Goal: Task Accomplishment & Management: Manage account settings

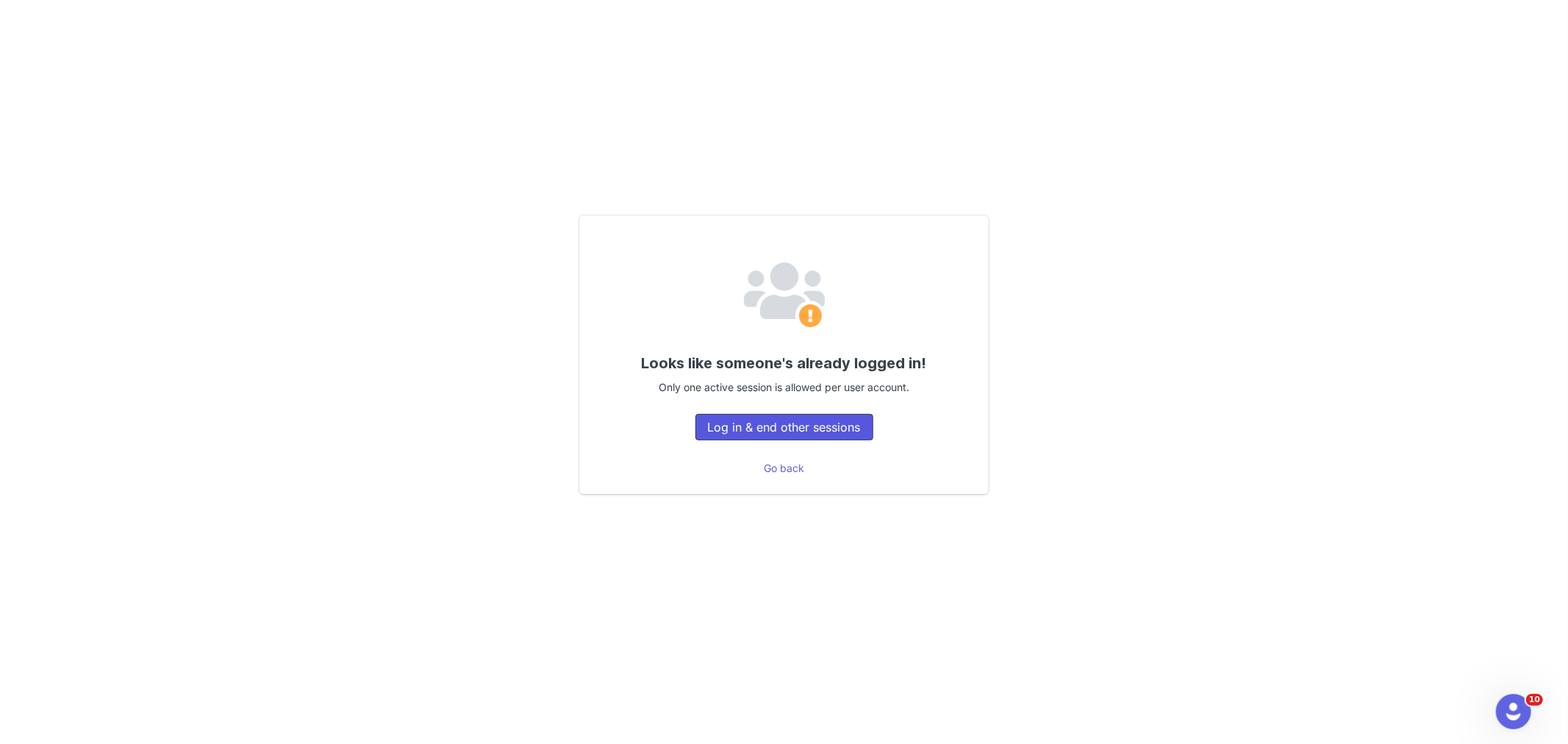
click at [740, 431] on button "Log in & end other sessions" at bounding box center [784, 427] width 178 height 27
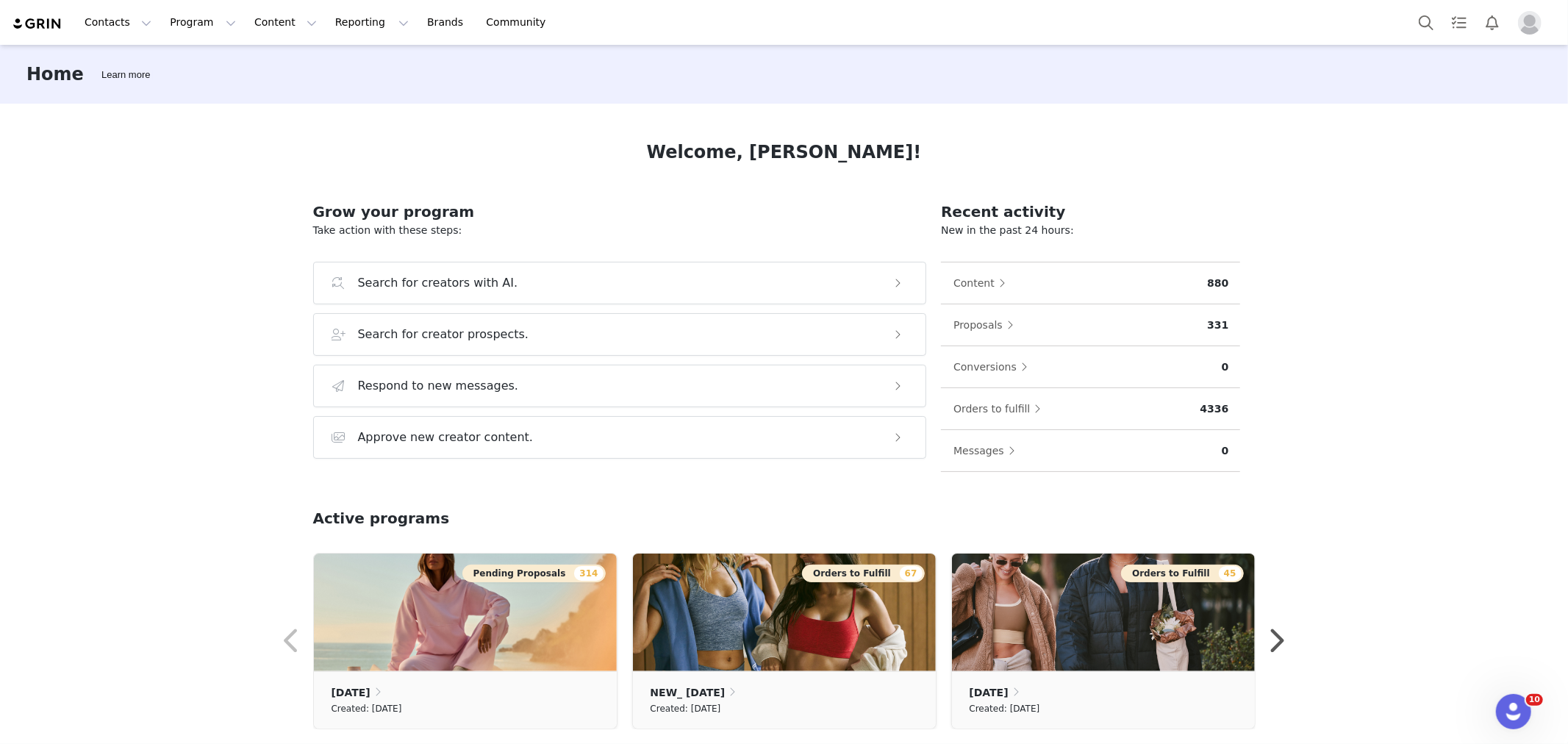
click at [121, 222] on div "Home Learn more Welcome, [PERSON_NAME]! Grow your program Take action with thes…" at bounding box center [784, 393] width 1568 height 697
click at [1523, 26] on img "Profile" at bounding box center [1529, 22] width 23 height 23
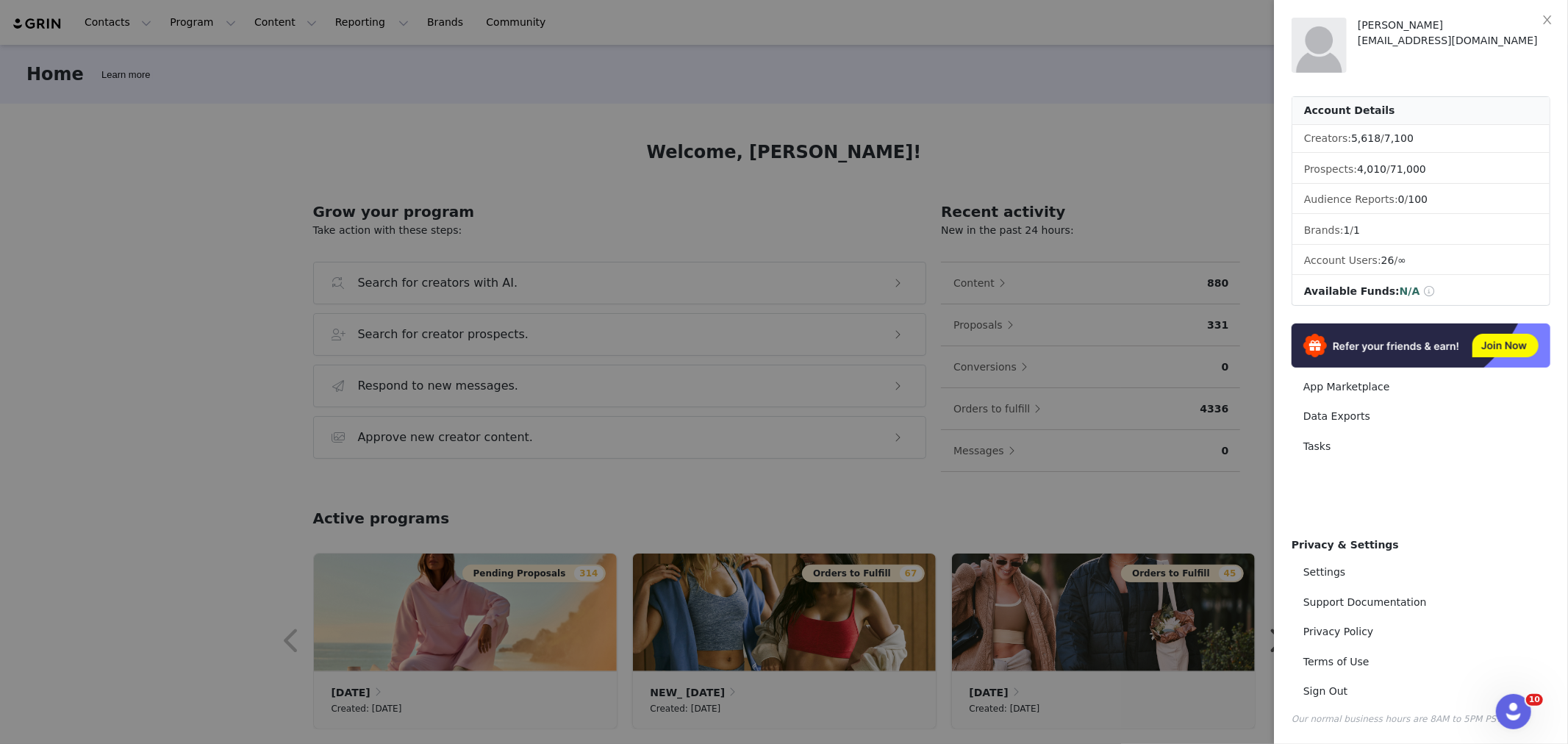
drag, startPoint x: 432, startPoint y: 152, endPoint x: 235, endPoint y: 81, distance: 209.4
click at [424, 152] on div at bounding box center [784, 372] width 1568 height 744
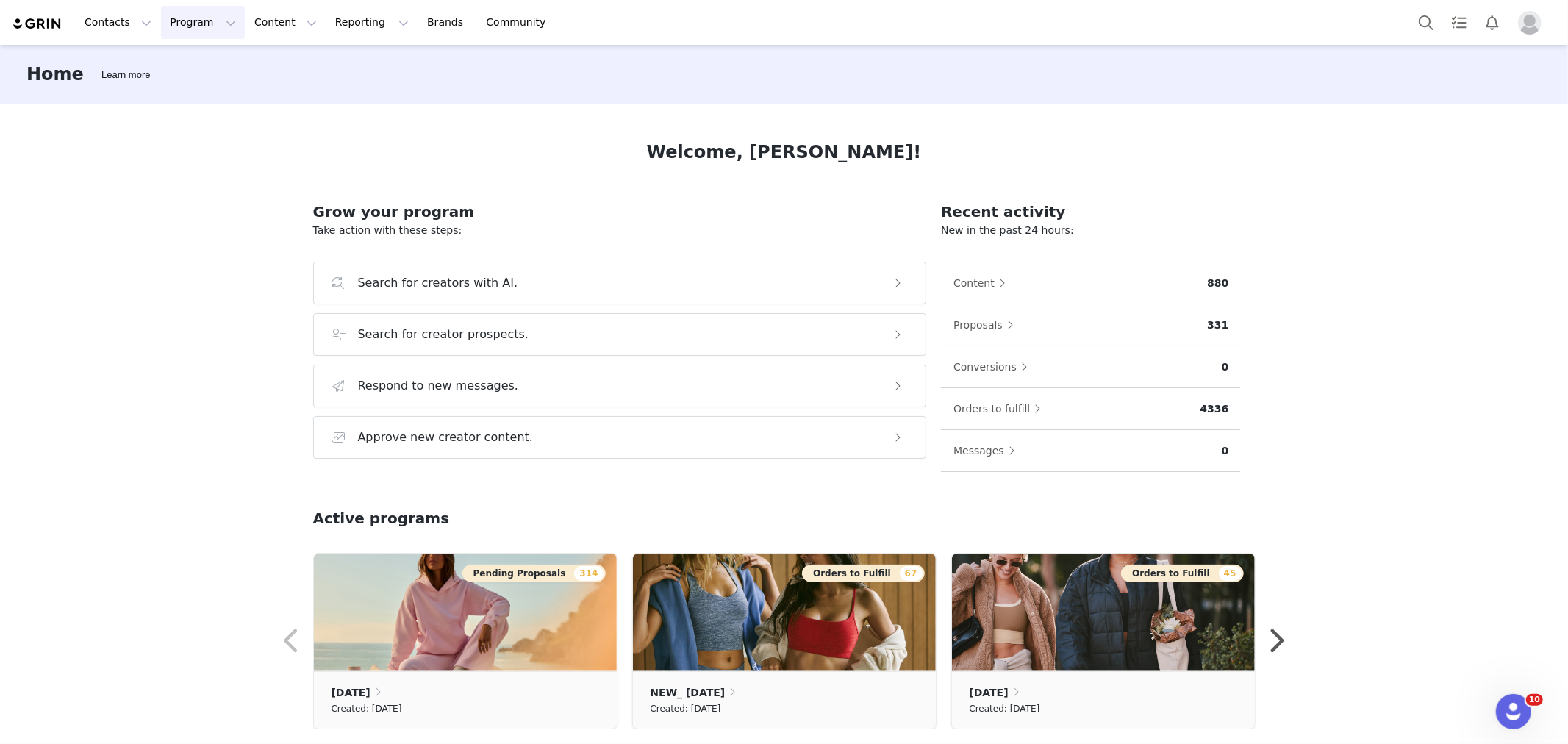
click at [195, 22] on button "Program Program" at bounding box center [203, 22] width 84 height 33
click at [208, 59] on p "Activations" at bounding box center [192, 65] width 57 height 16
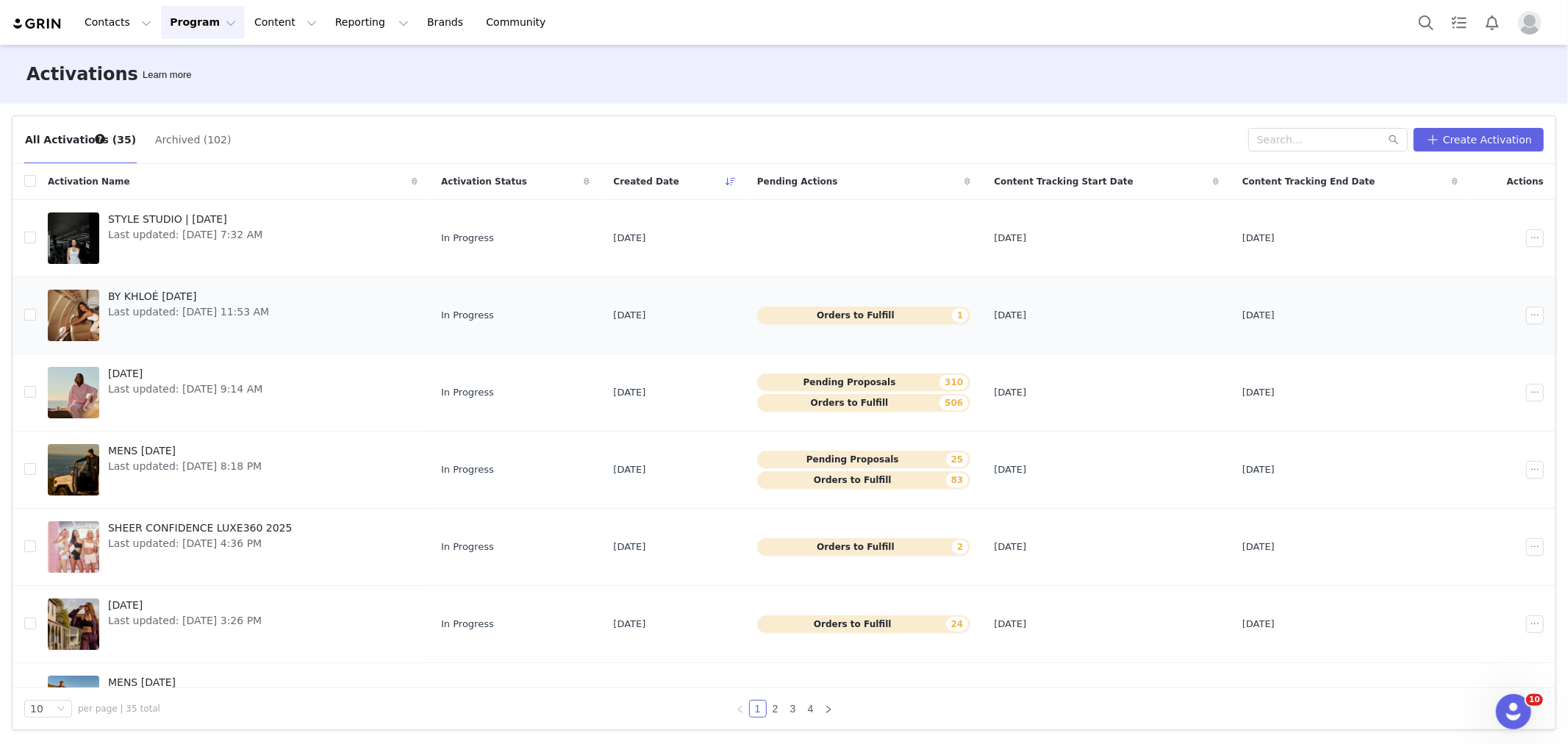
click at [175, 301] on span "BY KHLOÉ [DATE]" at bounding box center [188, 297] width 161 height 16
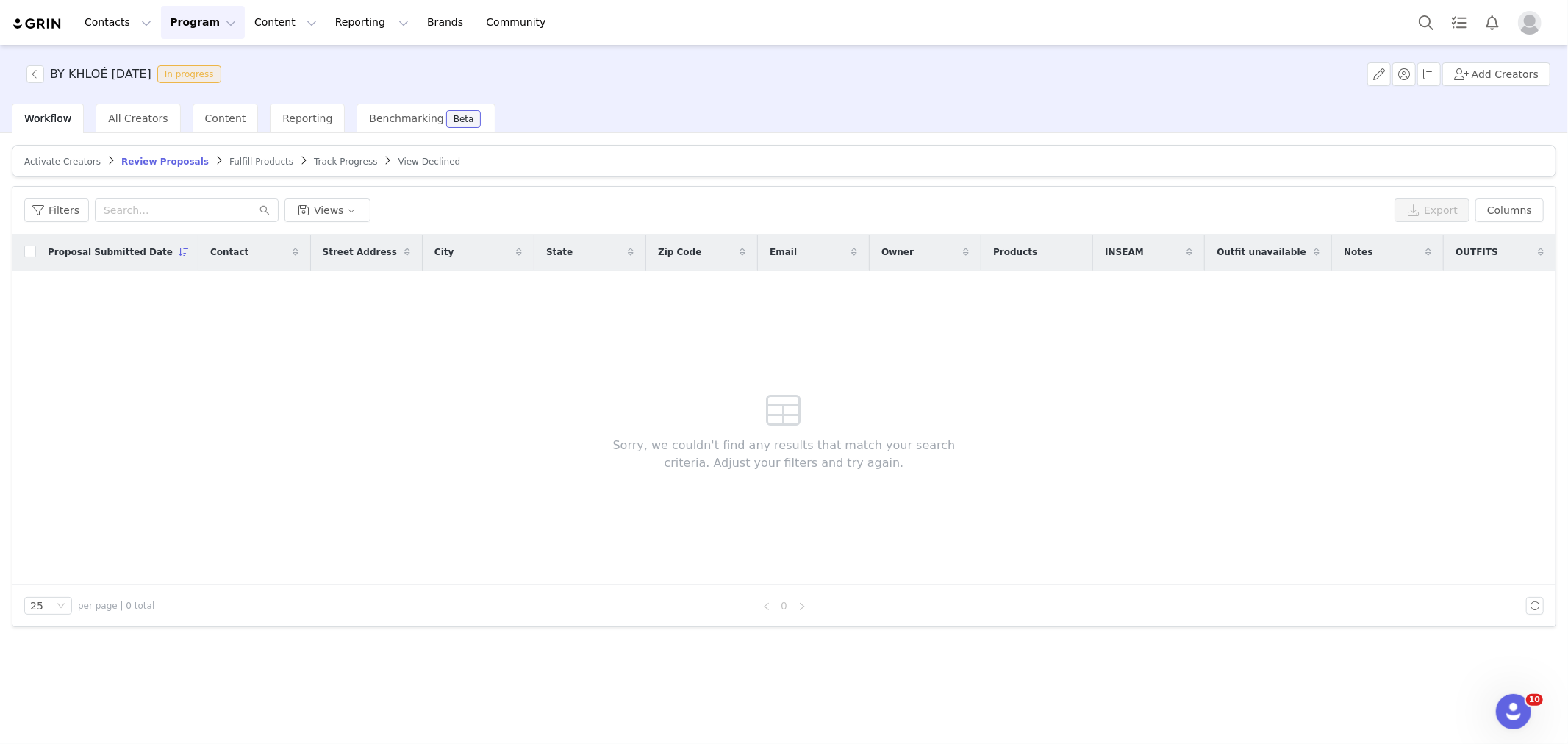
click at [229, 157] on span "Fulfill Products" at bounding box center [261, 162] width 64 height 10
click at [127, 157] on span "Review Proposals" at bounding box center [160, 162] width 77 height 10
click at [50, 76] on h3 "BY KHLOÉ [DATE]" at bounding box center [101, 74] width 102 height 17
click at [28, 71] on button "button" at bounding box center [35, 74] width 17 height 17
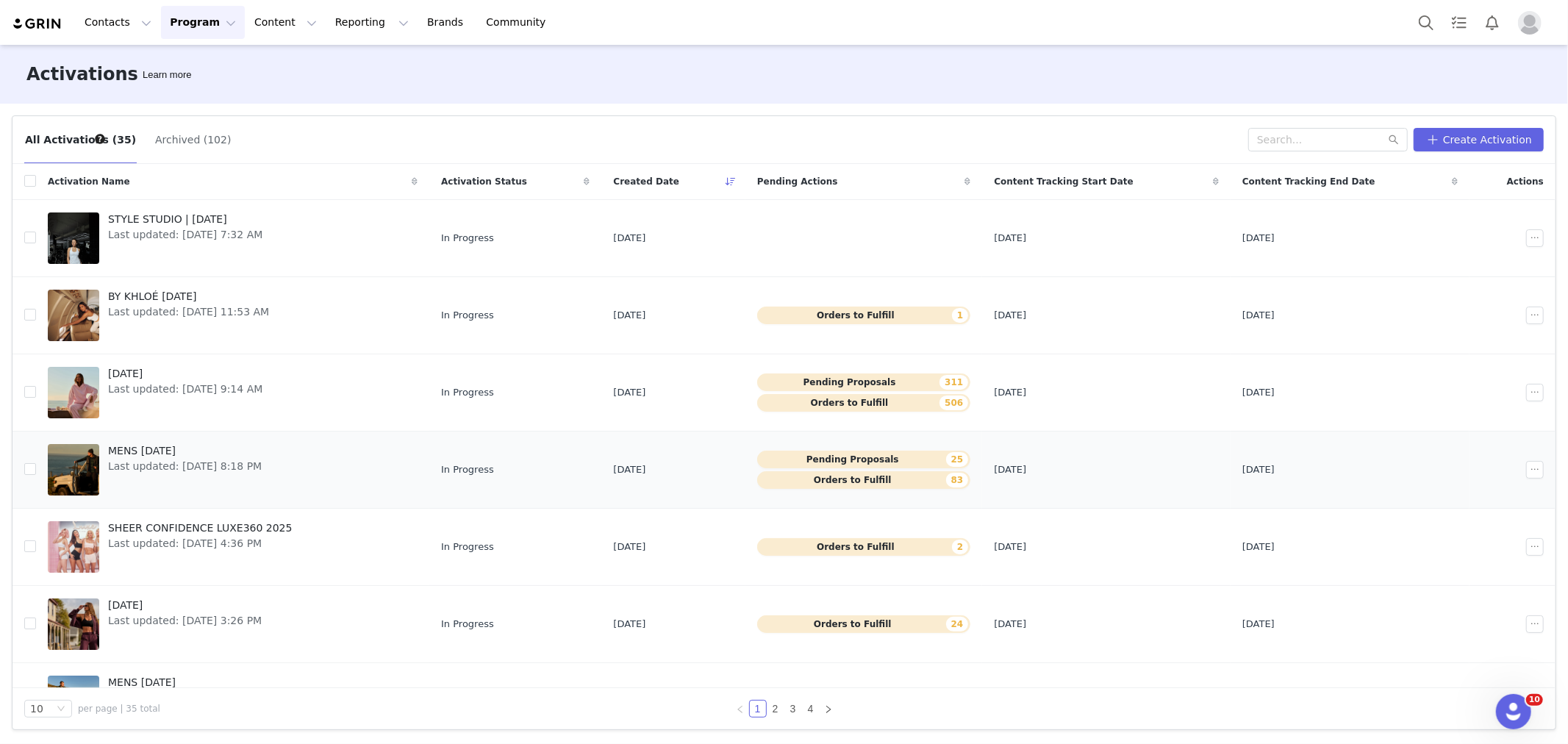
click at [160, 454] on span "MENS [DATE]" at bounding box center [185, 451] width 154 height 16
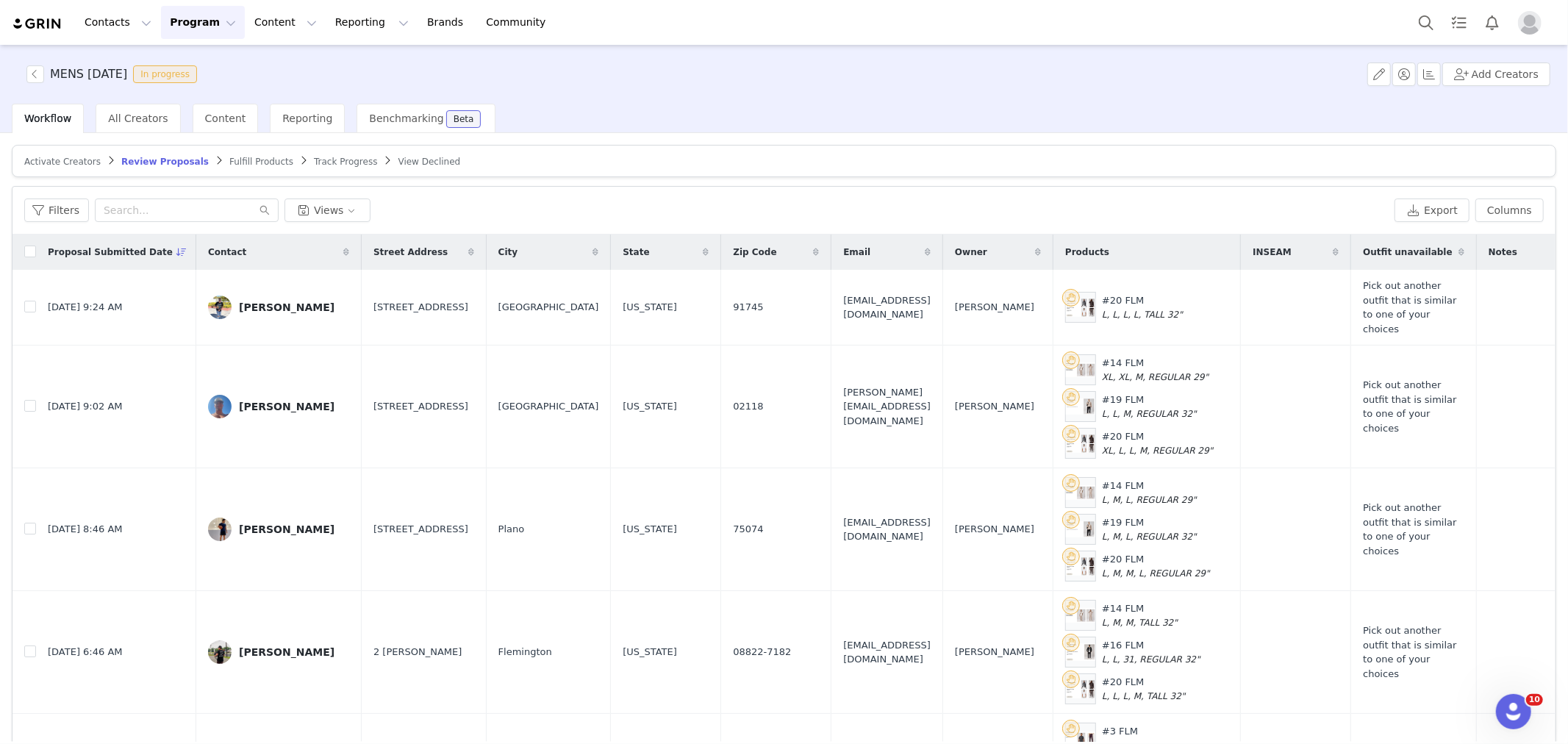
click at [1000, 150] on article "Activate Creators Review Proposals Fulfill Products Track Progress View Declined" at bounding box center [784, 161] width 1545 height 33
click at [1416, 209] on button "Export" at bounding box center [1432, 209] width 75 height 23
click at [30, 253] on input "checkbox" at bounding box center [30, 252] width 12 height 12
checkbox input "true"
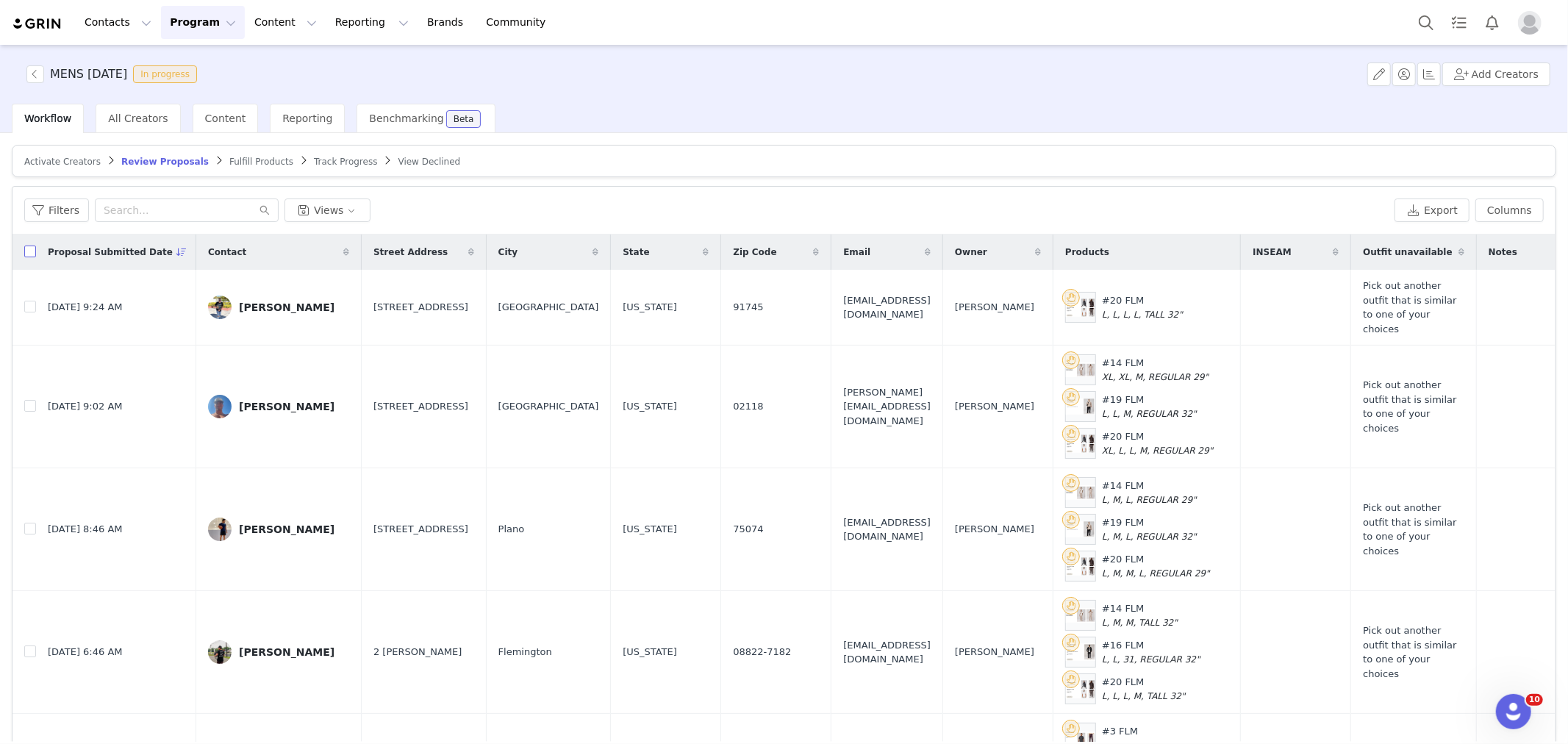
checkbox input "true"
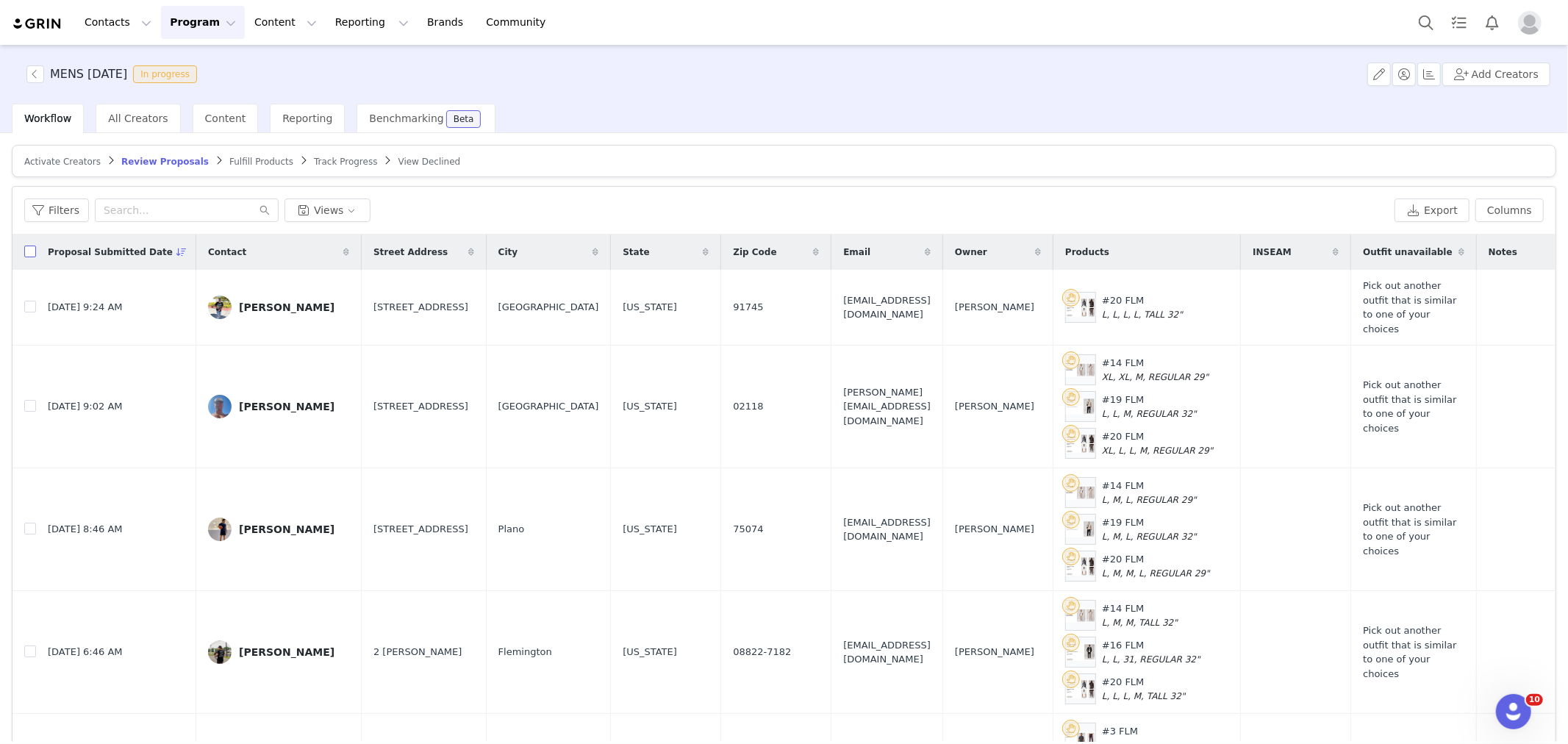
checkbox input "true"
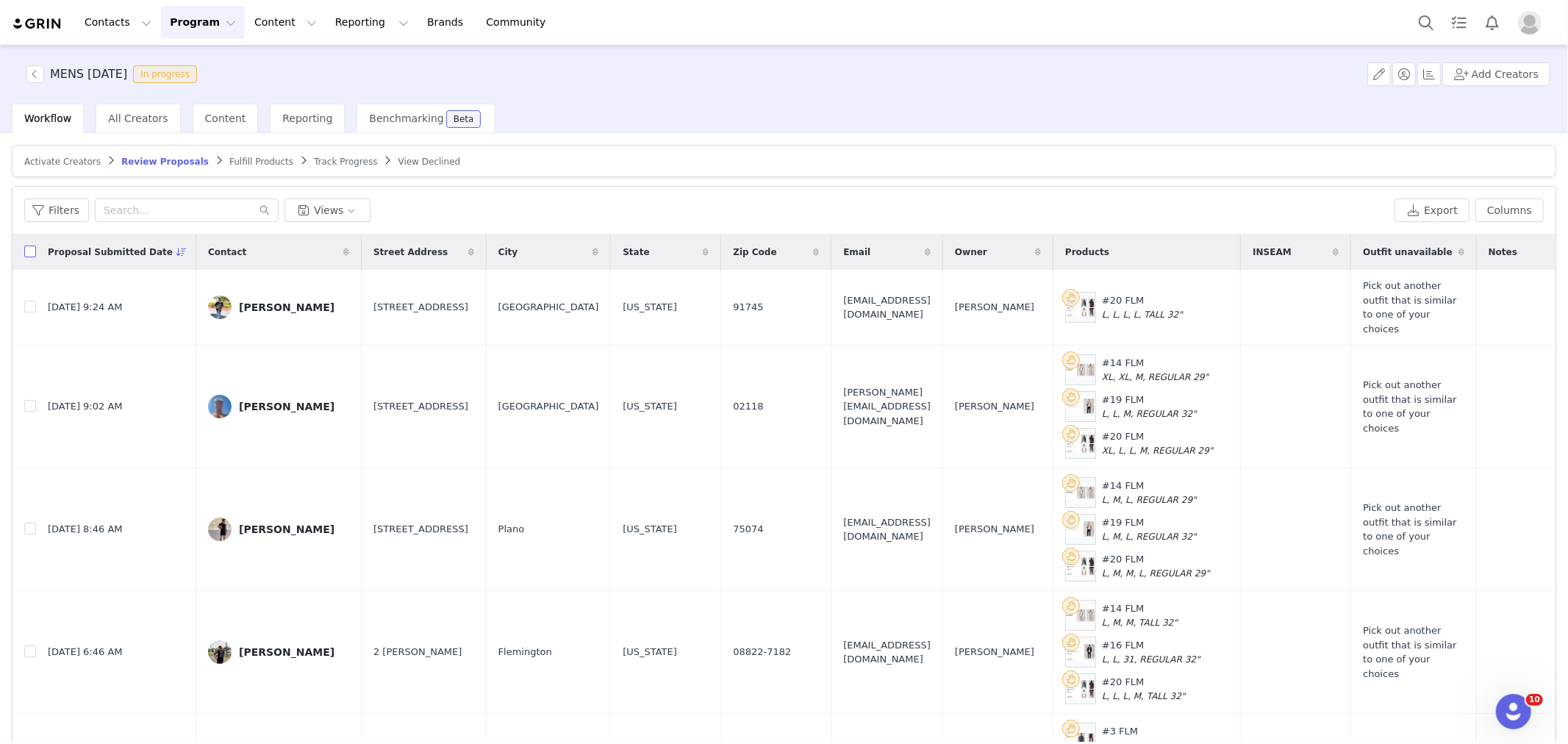
checkbox input "true"
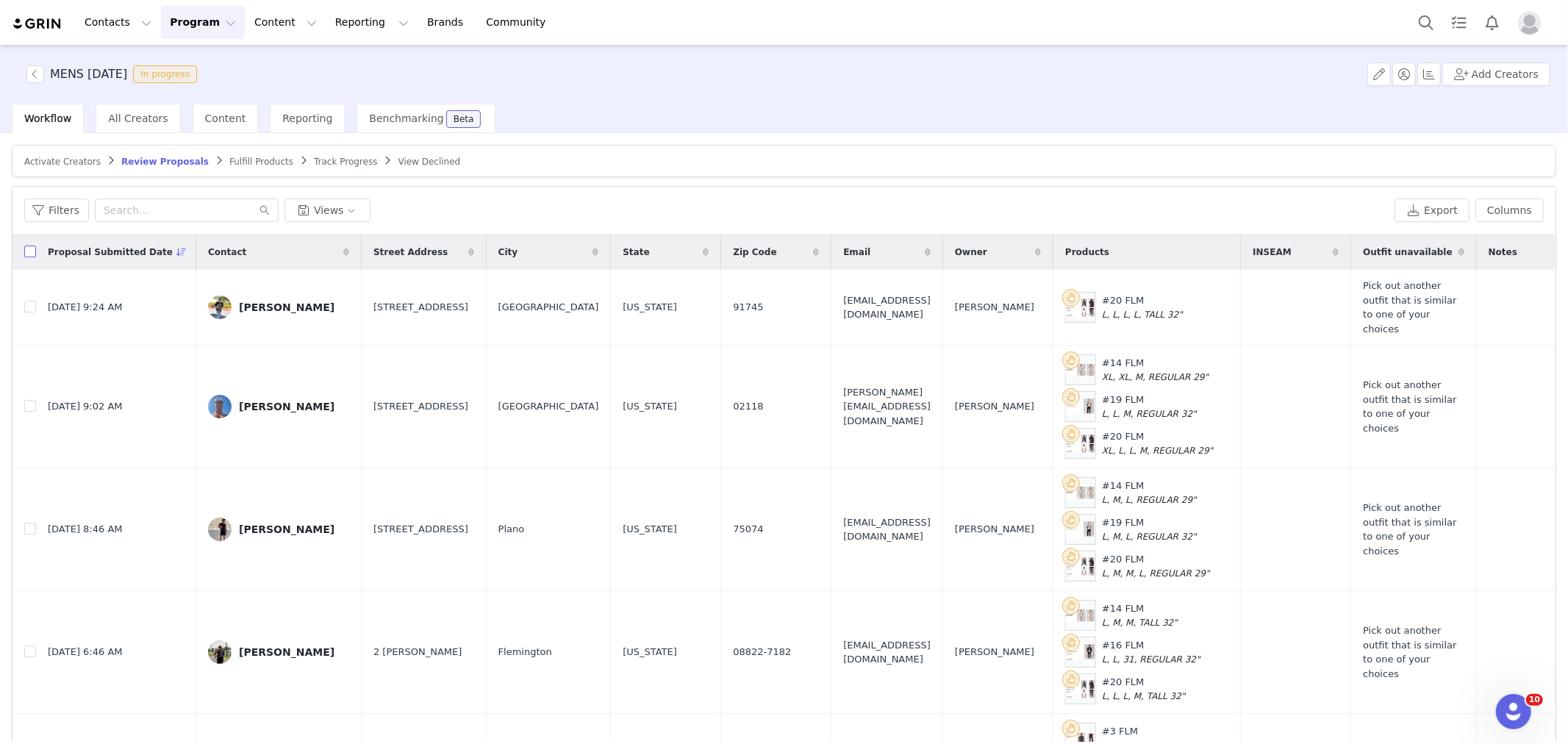
checkbox input "true"
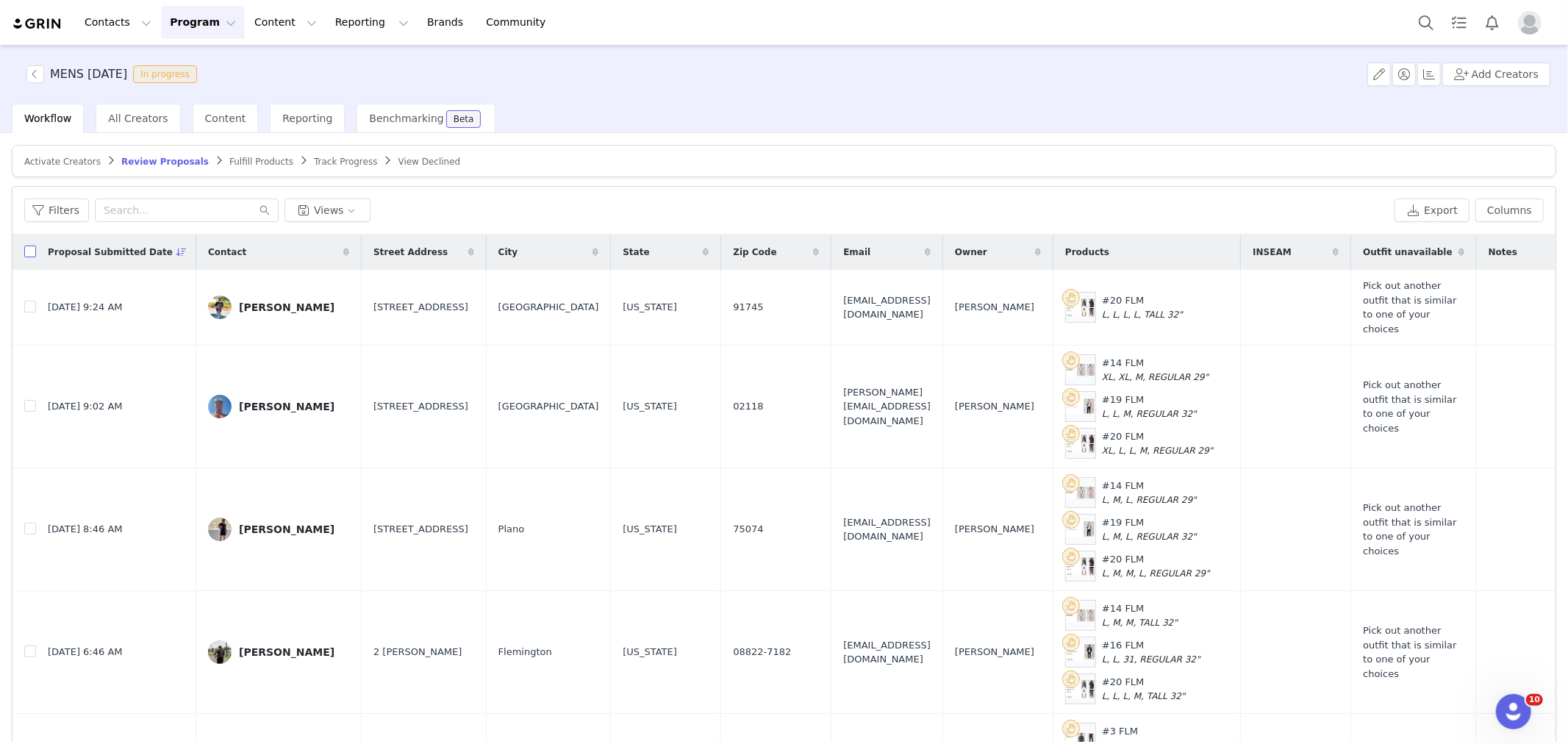
checkbox input "true"
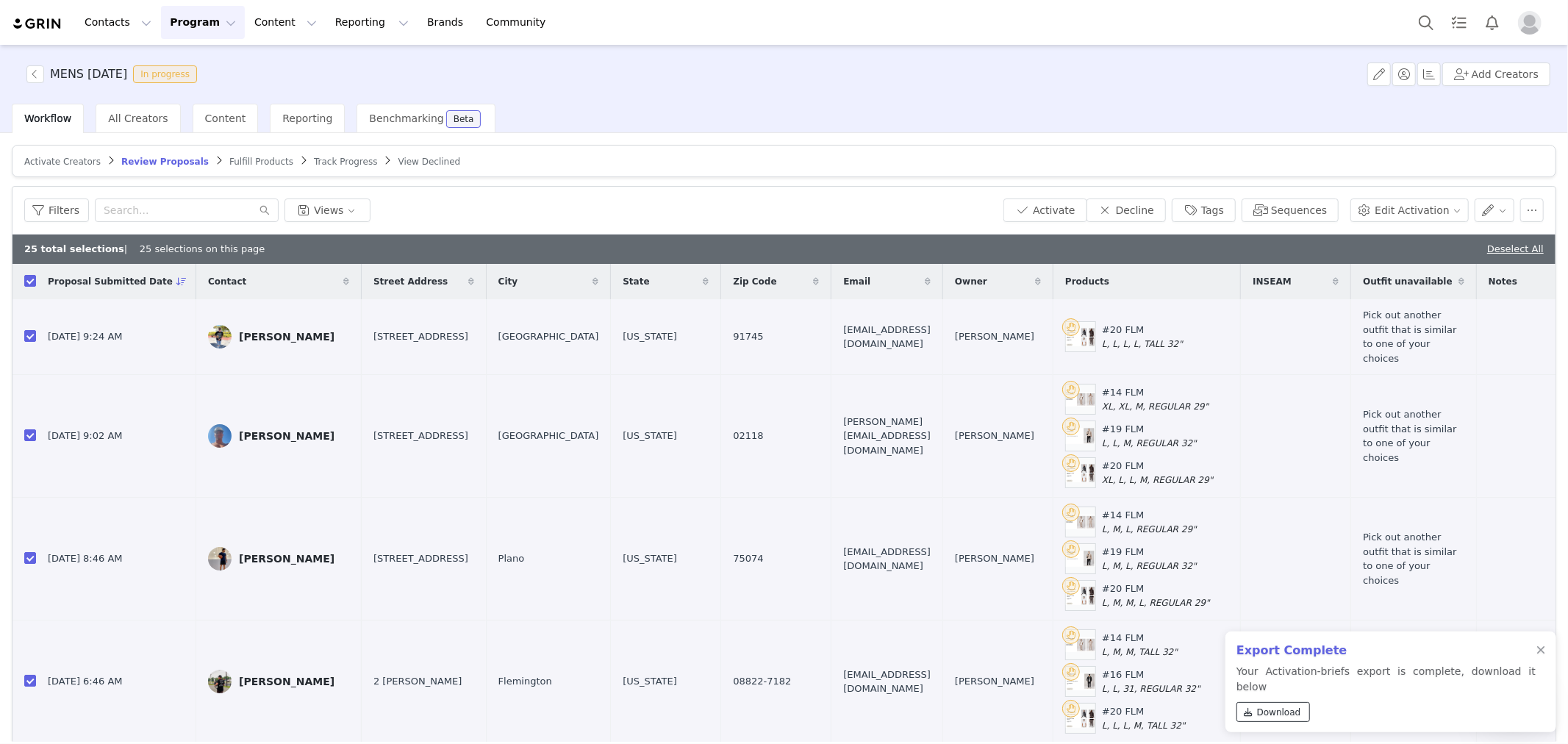
click at [1276, 715] on span "Download" at bounding box center [1279, 711] width 44 height 13
click at [1079, 216] on button "Activate" at bounding box center [1045, 209] width 83 height 23
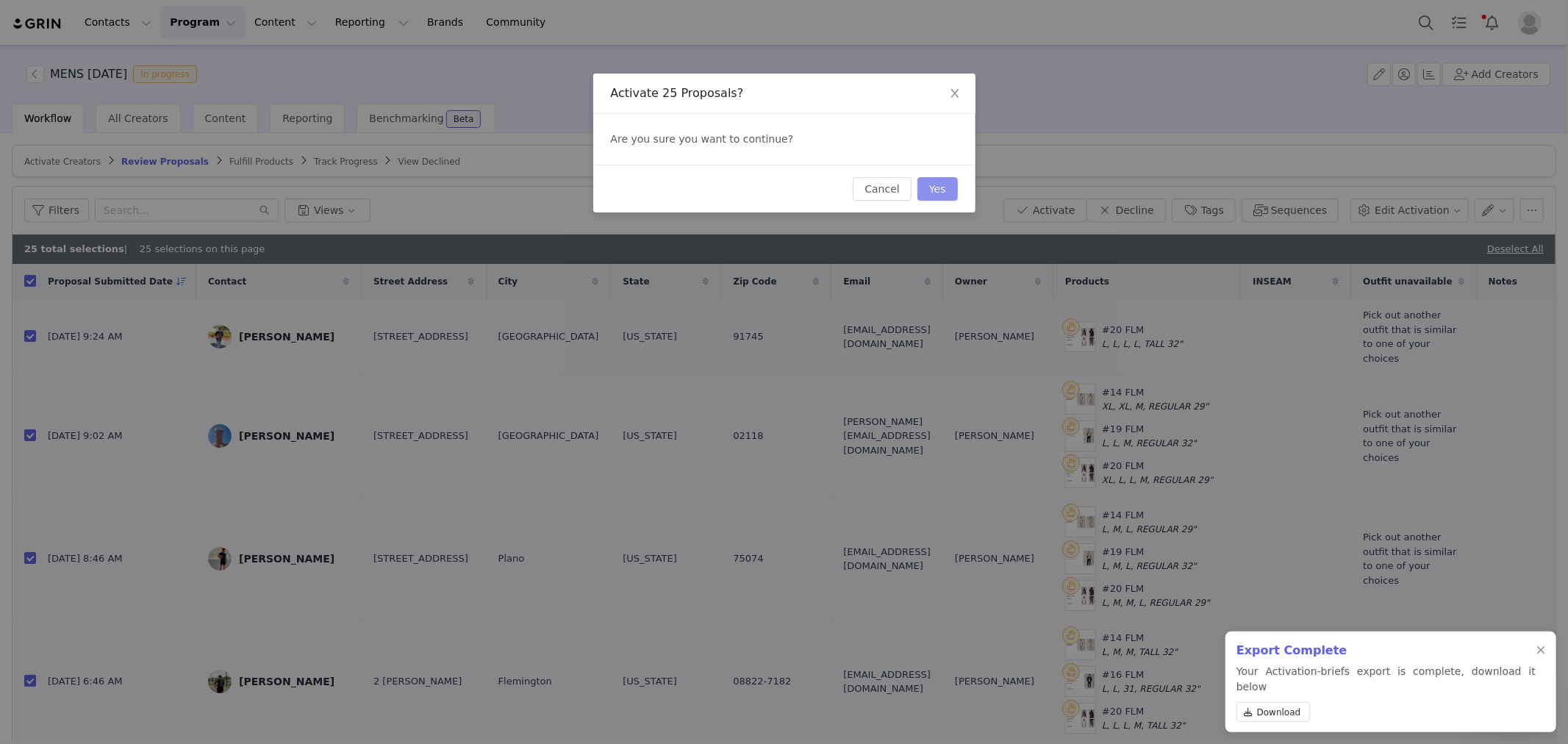
click at [938, 191] on button "Yes" at bounding box center [938, 188] width 41 height 23
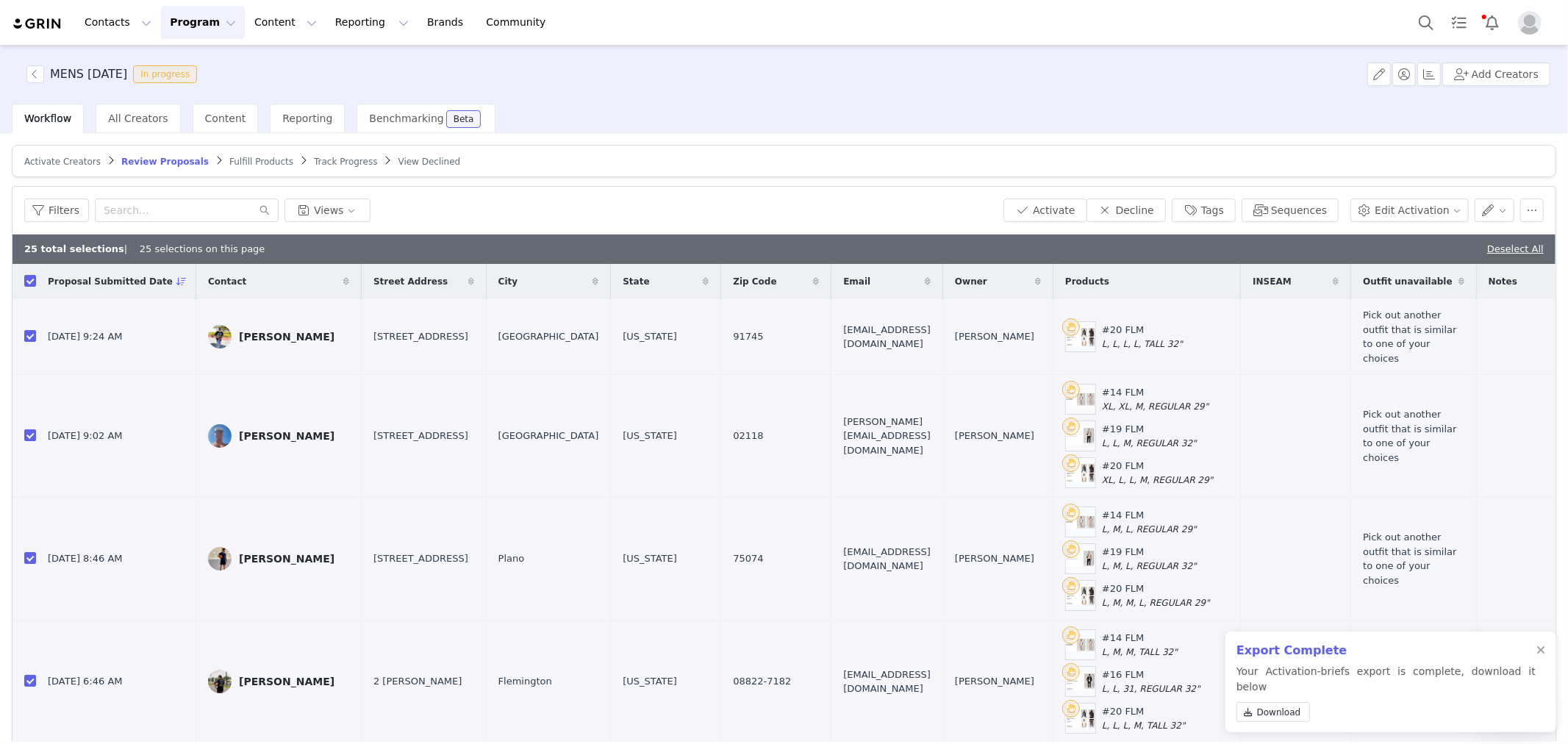
click at [239, 159] on span "Fulfill Products" at bounding box center [261, 162] width 64 height 10
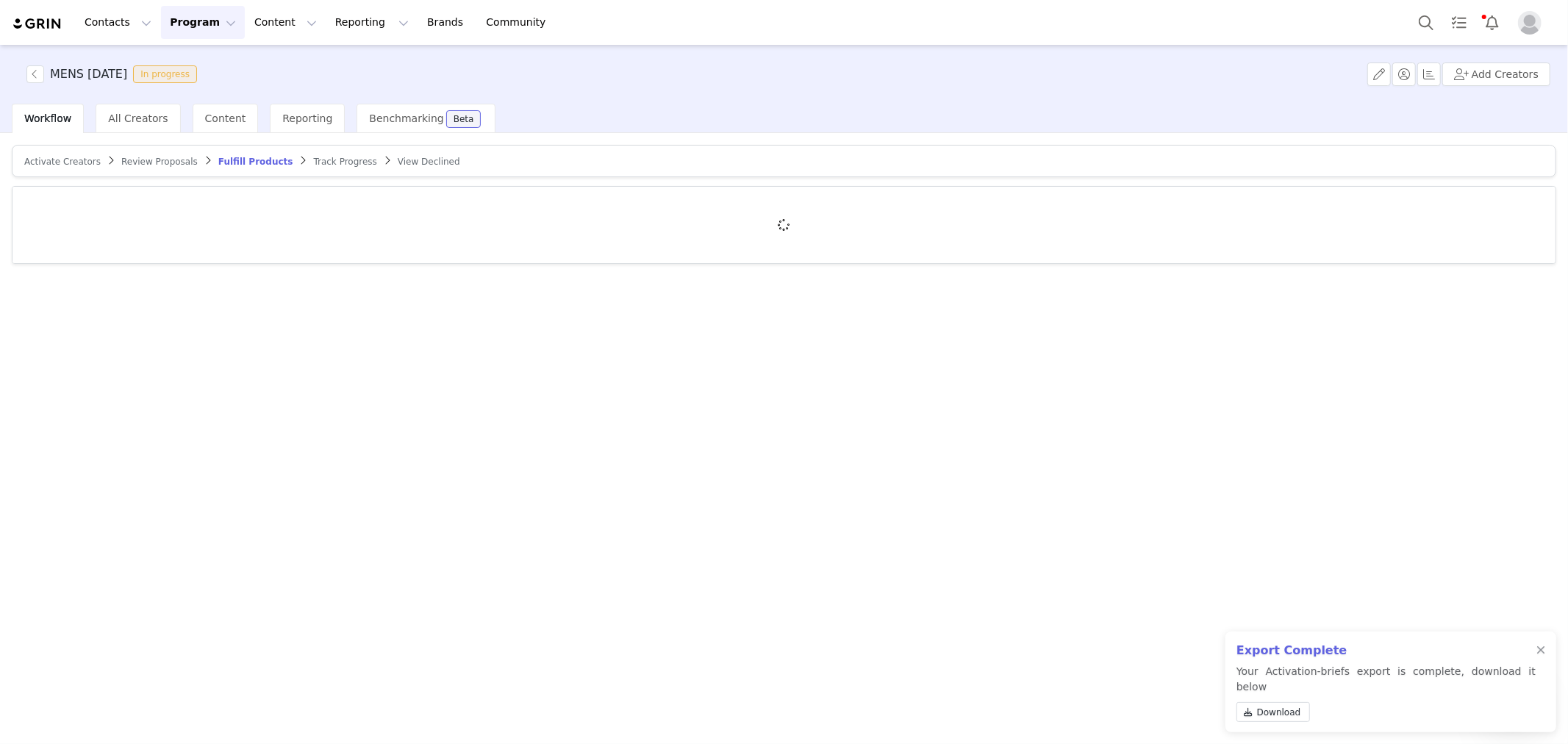
click at [150, 157] on span "Review Proposals" at bounding box center [160, 162] width 77 height 10
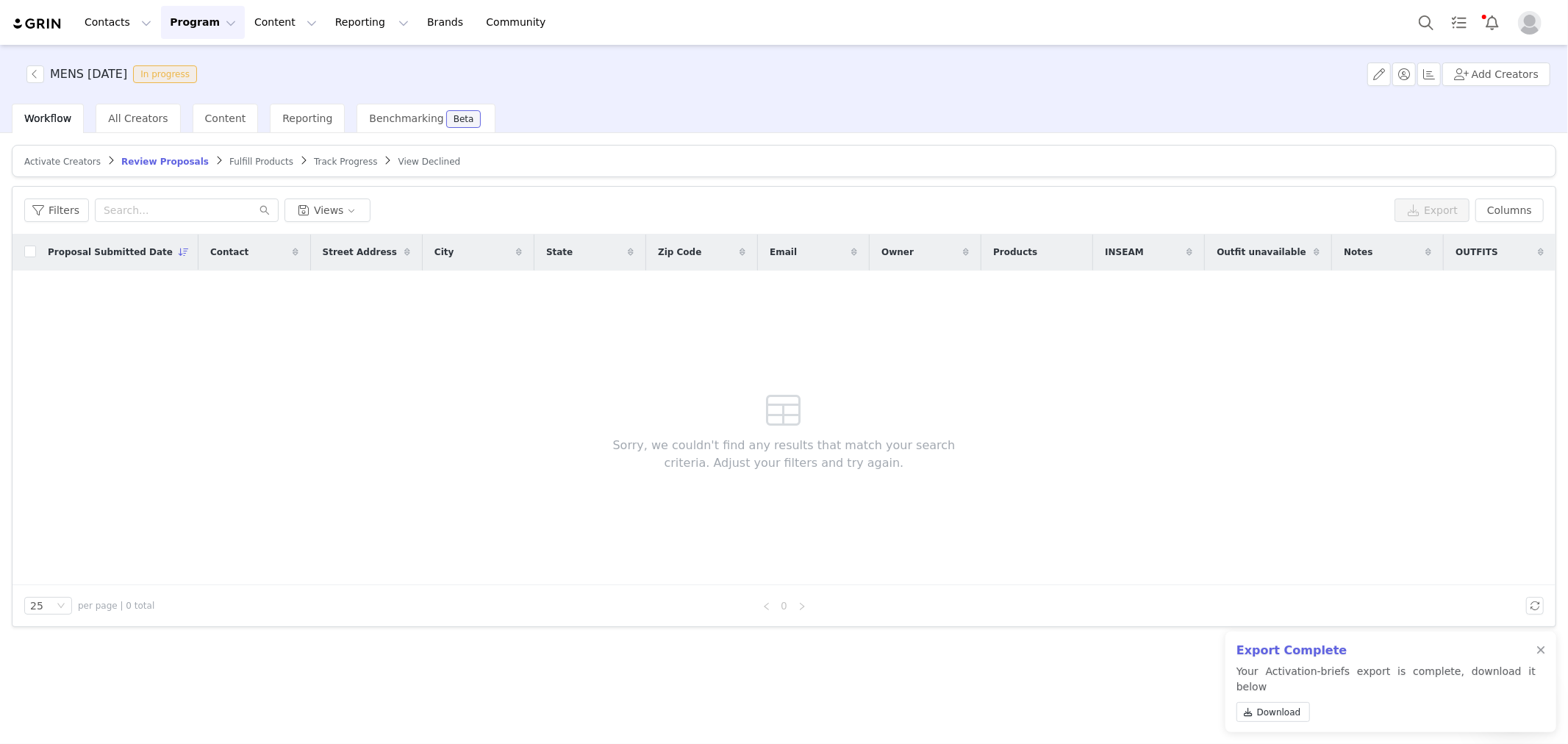
click at [284, 354] on div "Proposal Submitted Date Contact Street Address City State Zip Code Email Owner …" at bounding box center [783, 410] width 1543 height 351
click at [33, 67] on button "button" at bounding box center [35, 74] width 17 height 17
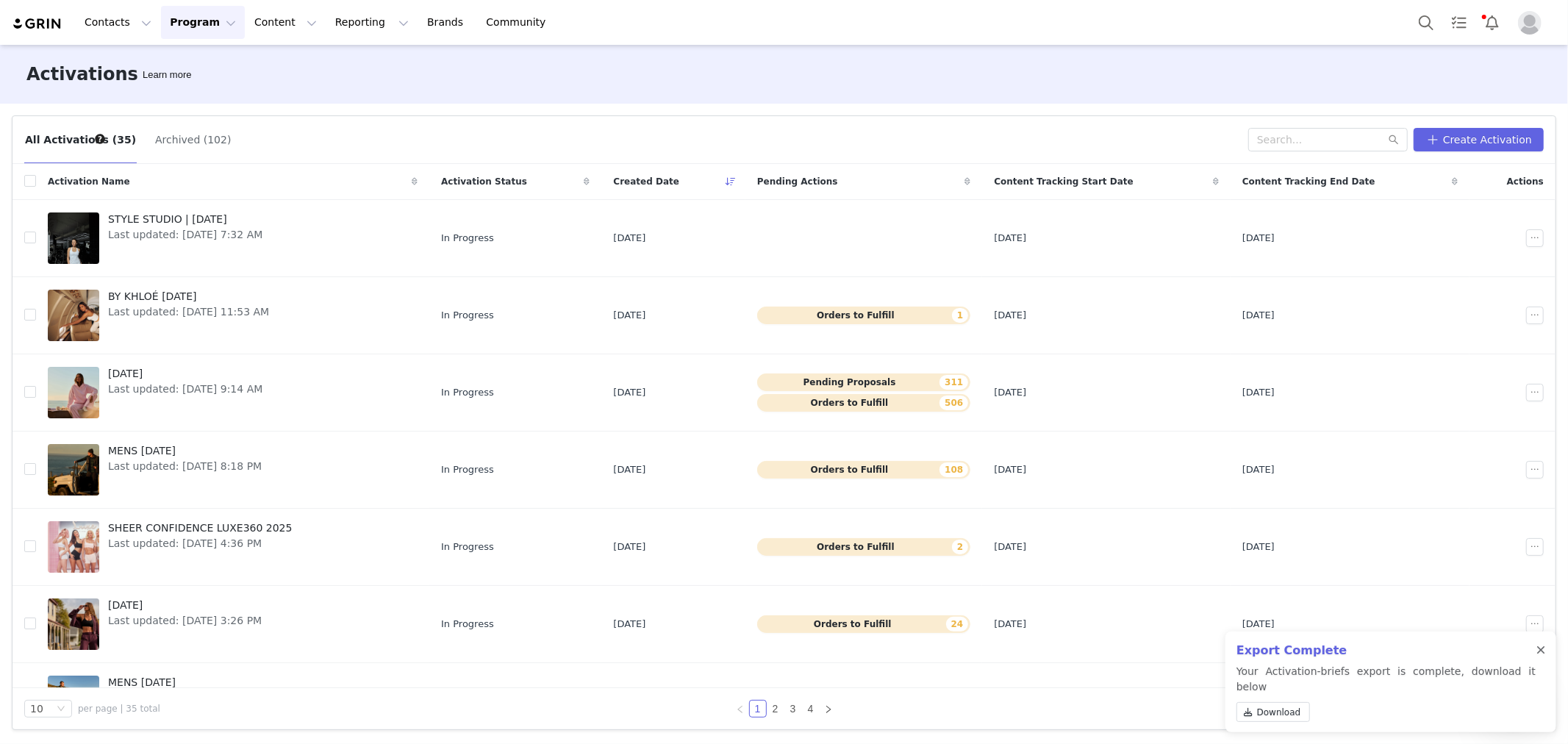
click at [1537, 656] on div at bounding box center [1541, 651] width 9 height 12
click at [221, 381] on span "Last updated: [DATE] 9:14 AM" at bounding box center [185, 389] width 154 height 16
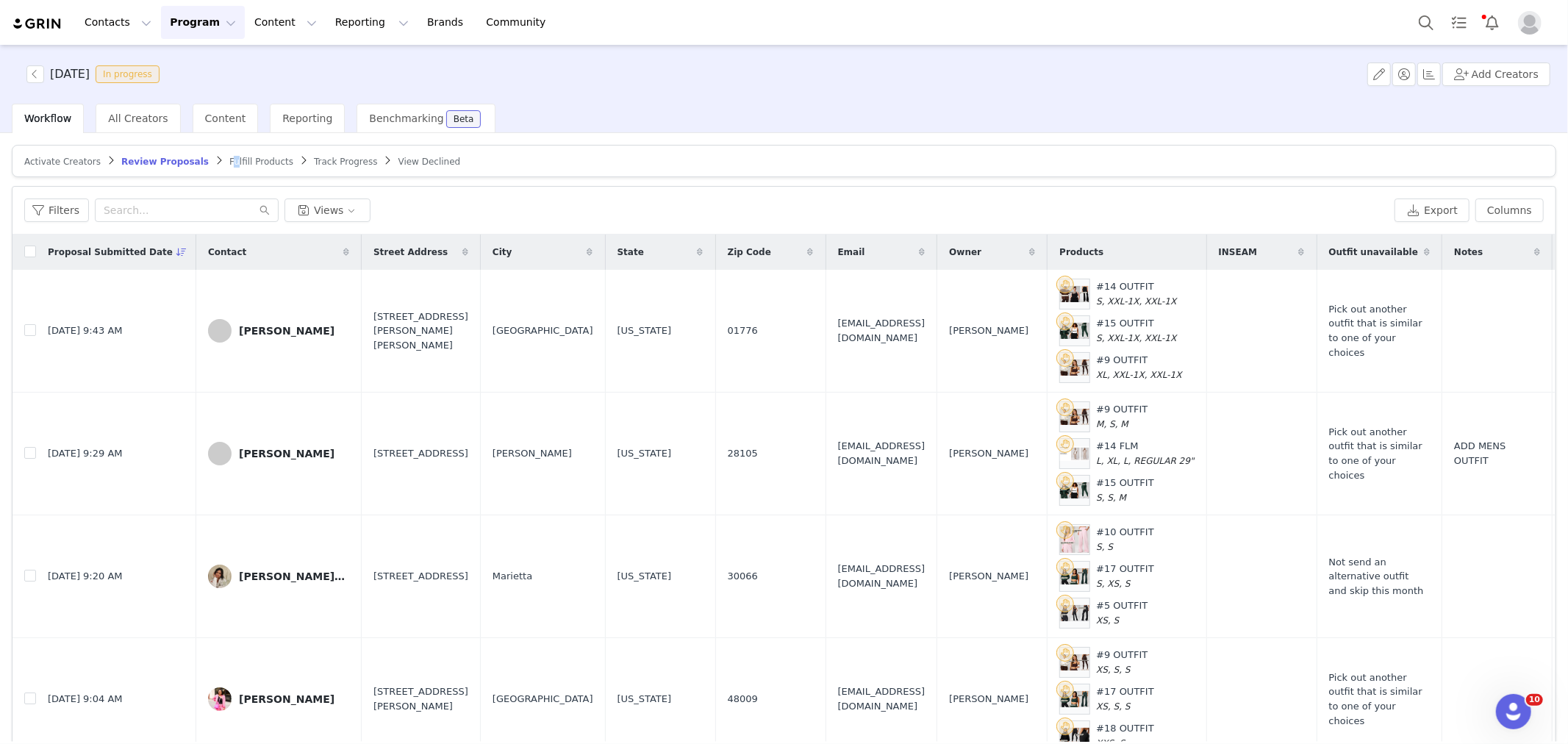
click at [229, 166] on span "Fulfill Products" at bounding box center [261, 162] width 64 height 10
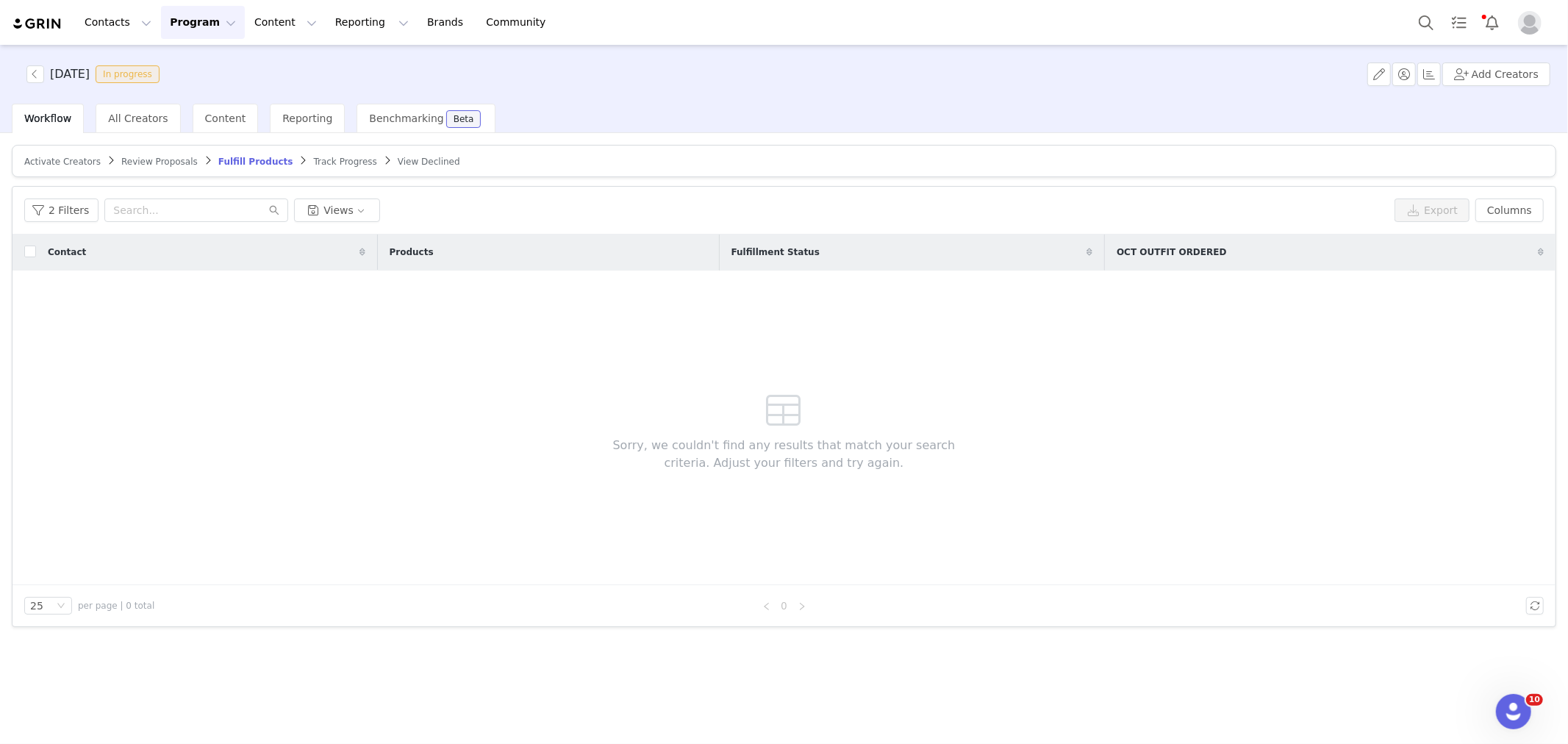
click at [153, 159] on span "Review Proposals" at bounding box center [160, 162] width 77 height 10
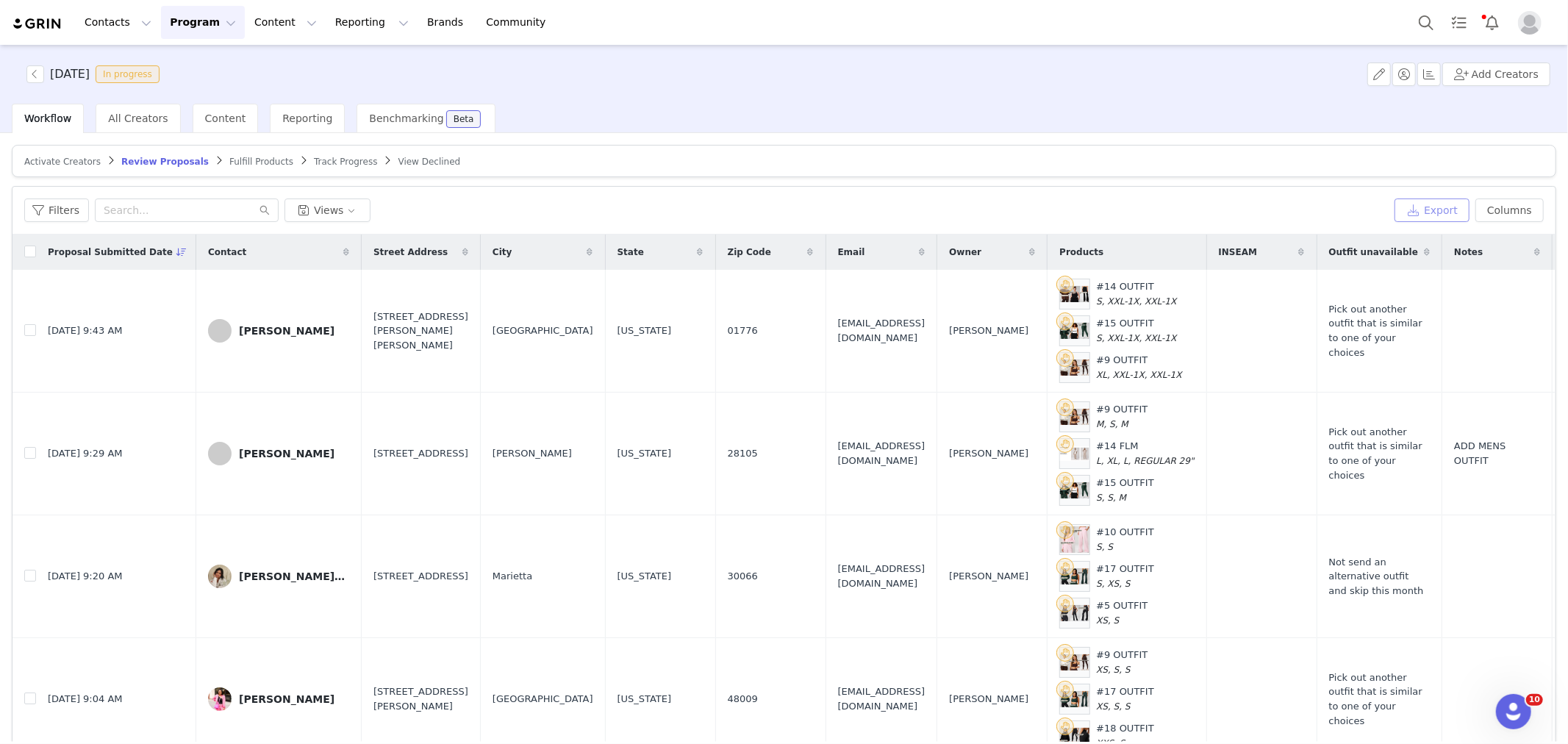
click at [1415, 207] on button "Export" at bounding box center [1432, 209] width 75 height 23
click at [28, 252] on input "checkbox" at bounding box center [30, 252] width 12 height 12
checkbox input "true"
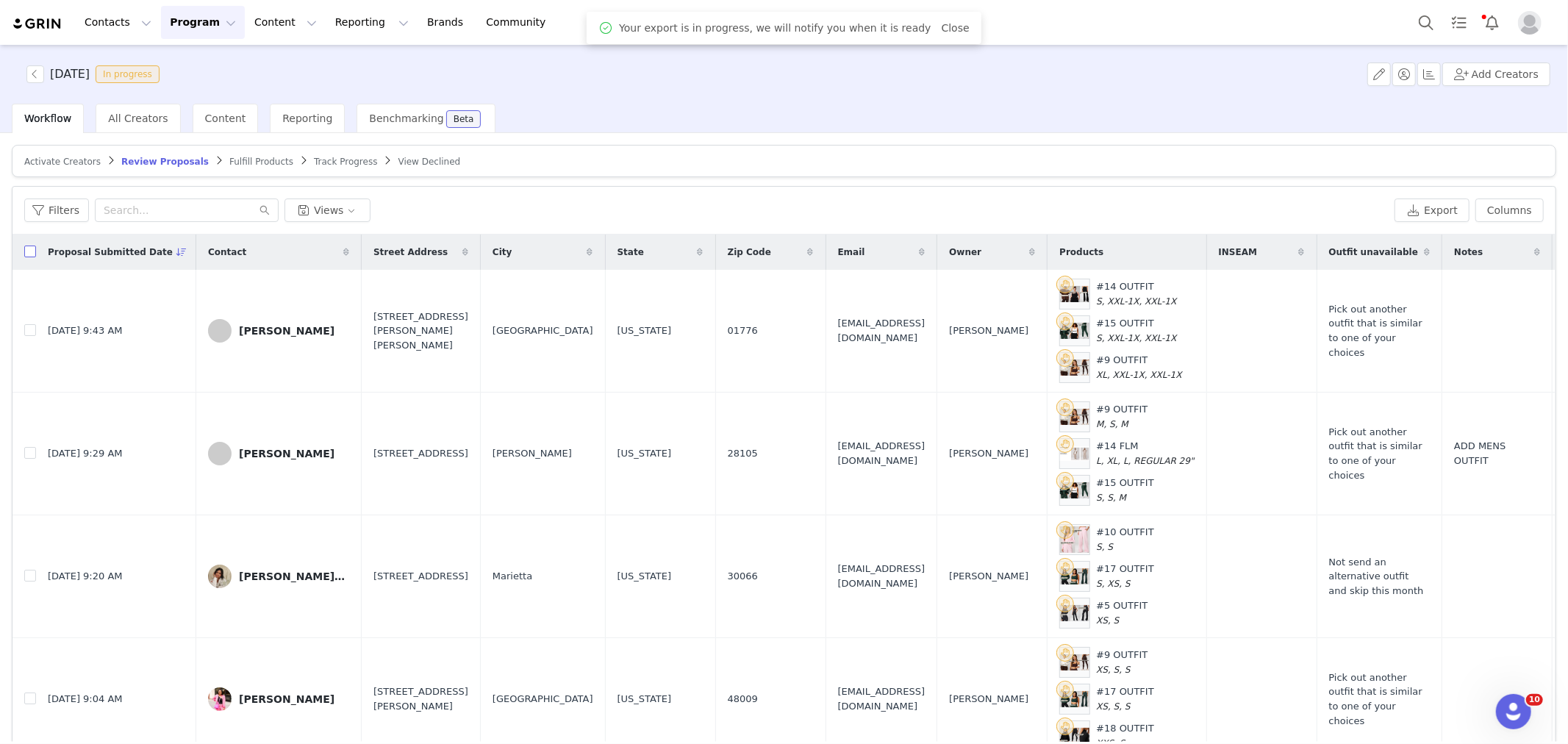
checkbox input "true"
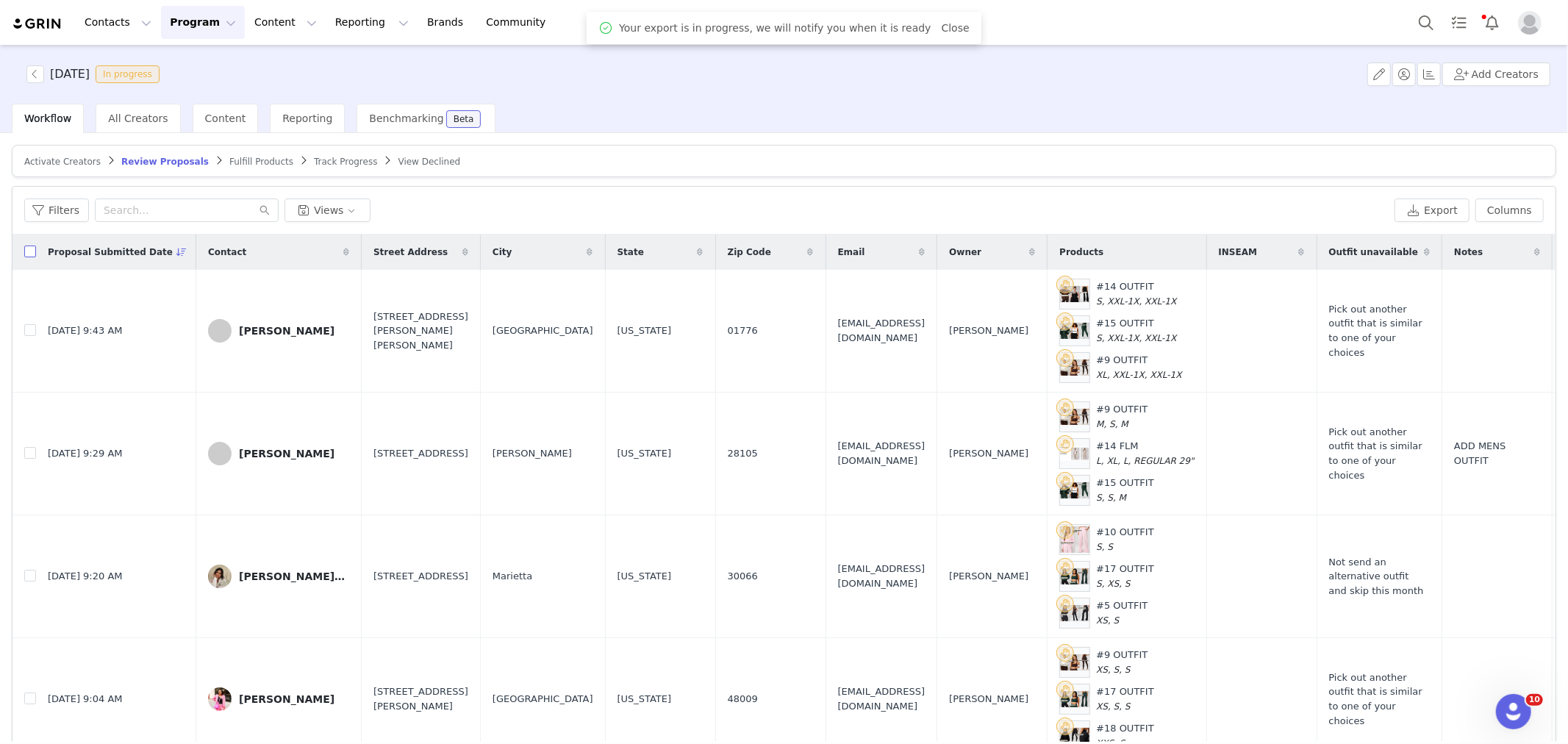
checkbox input "true"
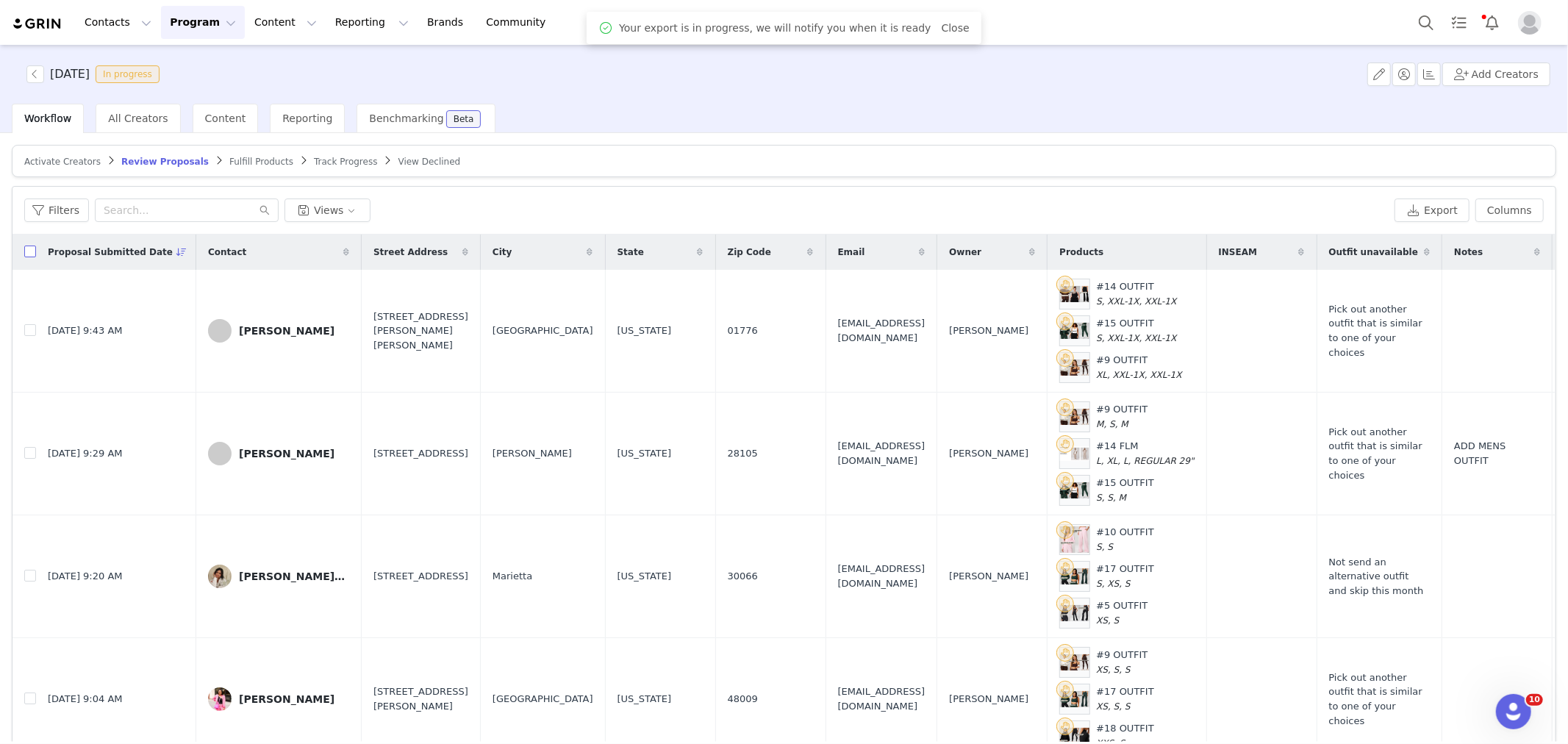
checkbox input "true"
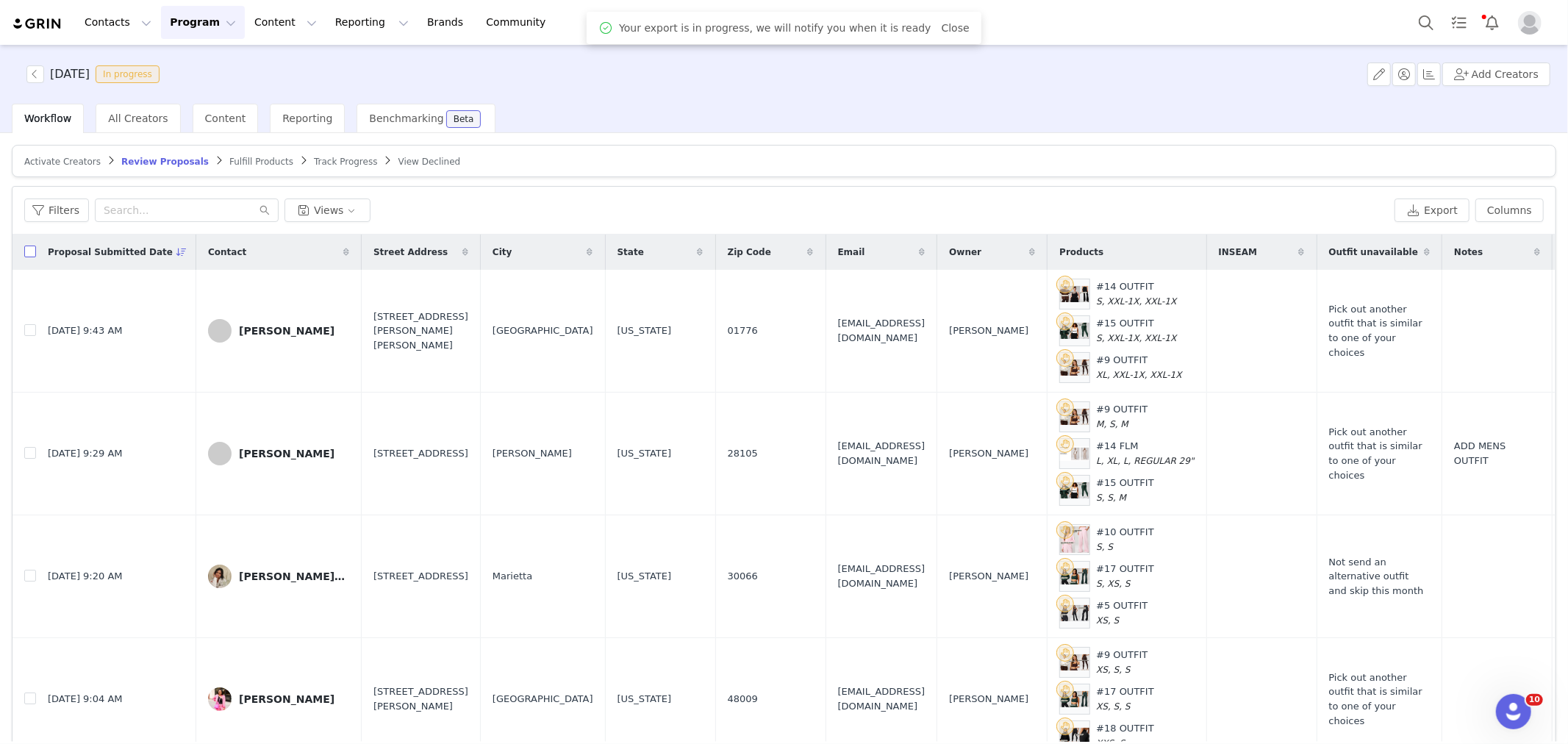
checkbox input "true"
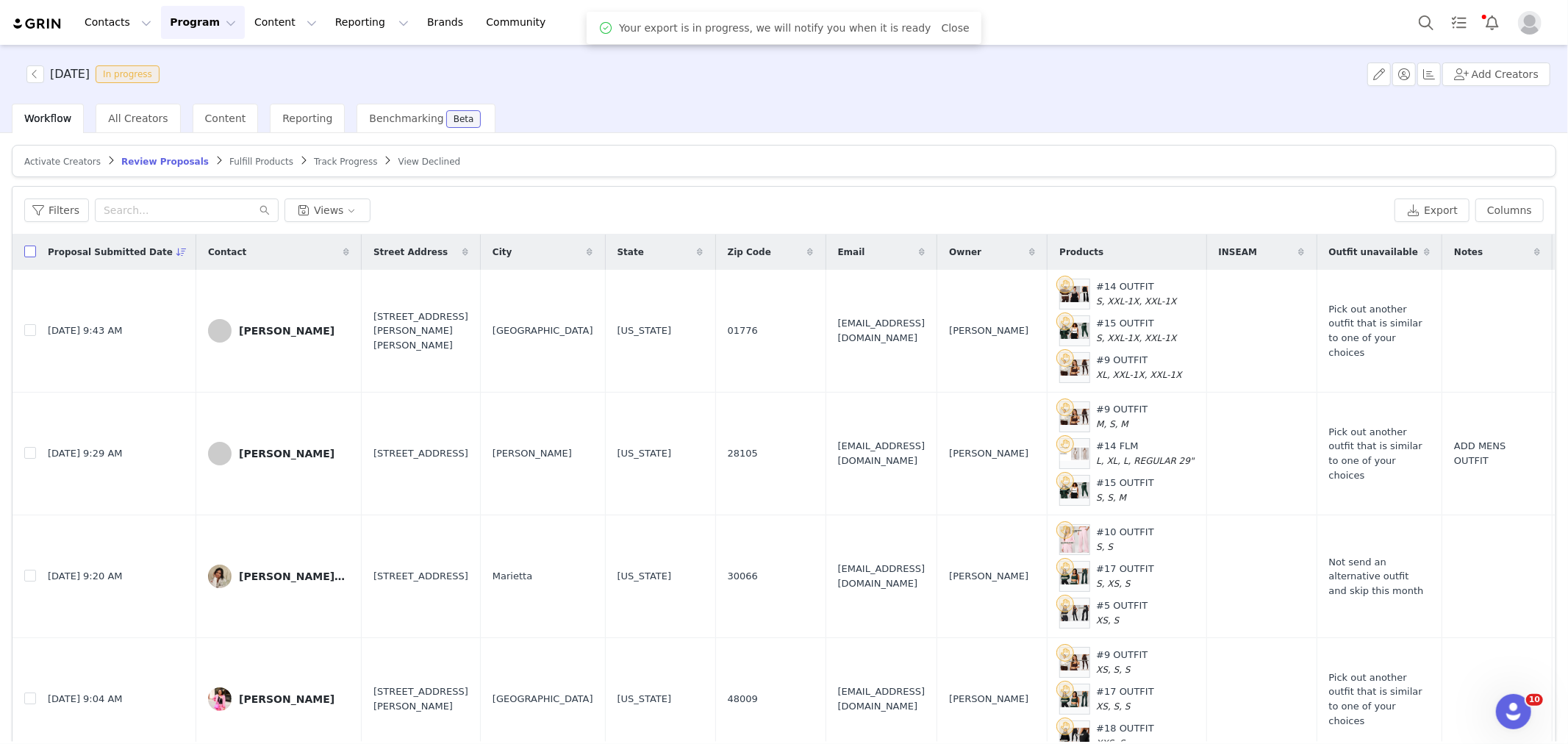
checkbox input "true"
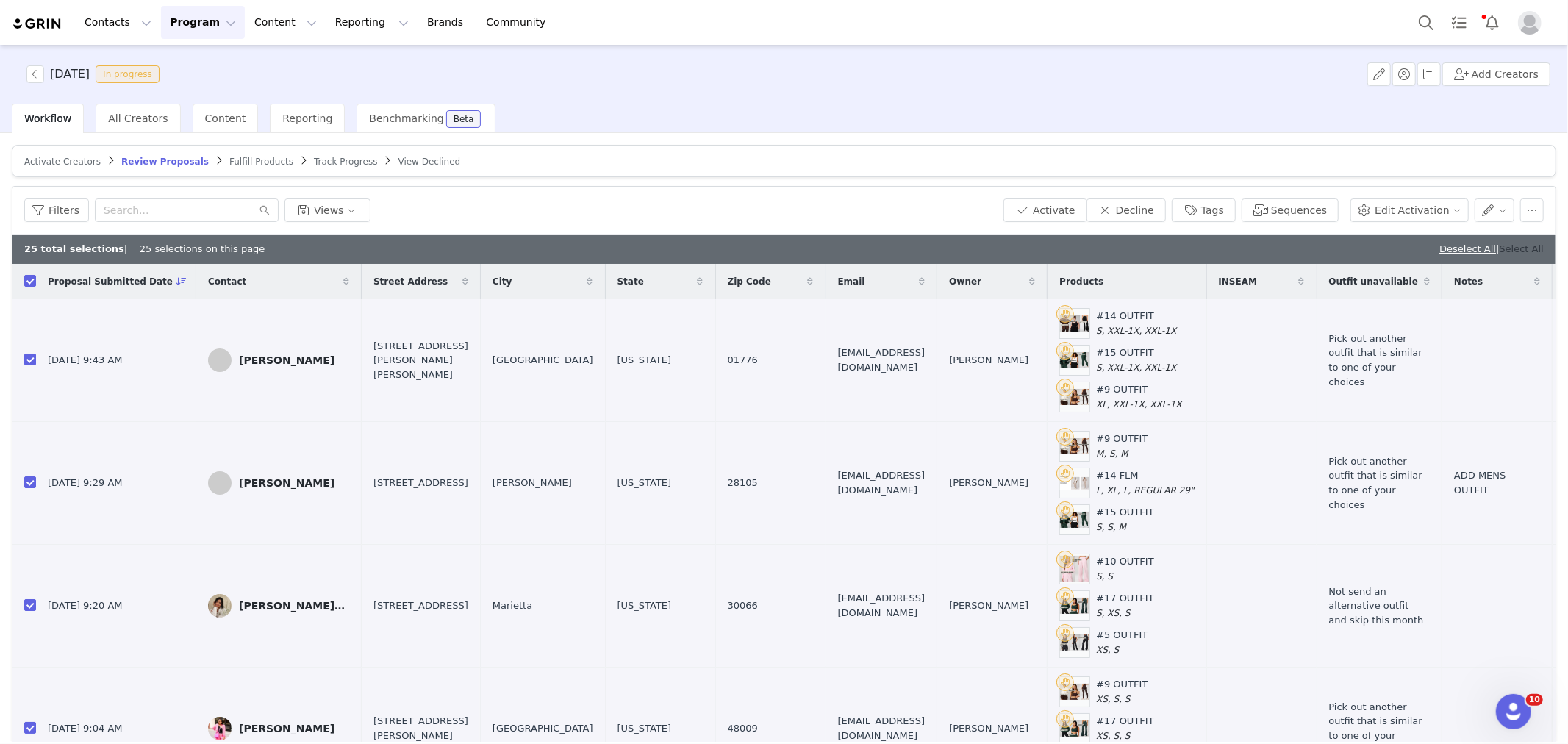
click at [1508, 243] on link "Select All" at bounding box center [1521, 248] width 44 height 11
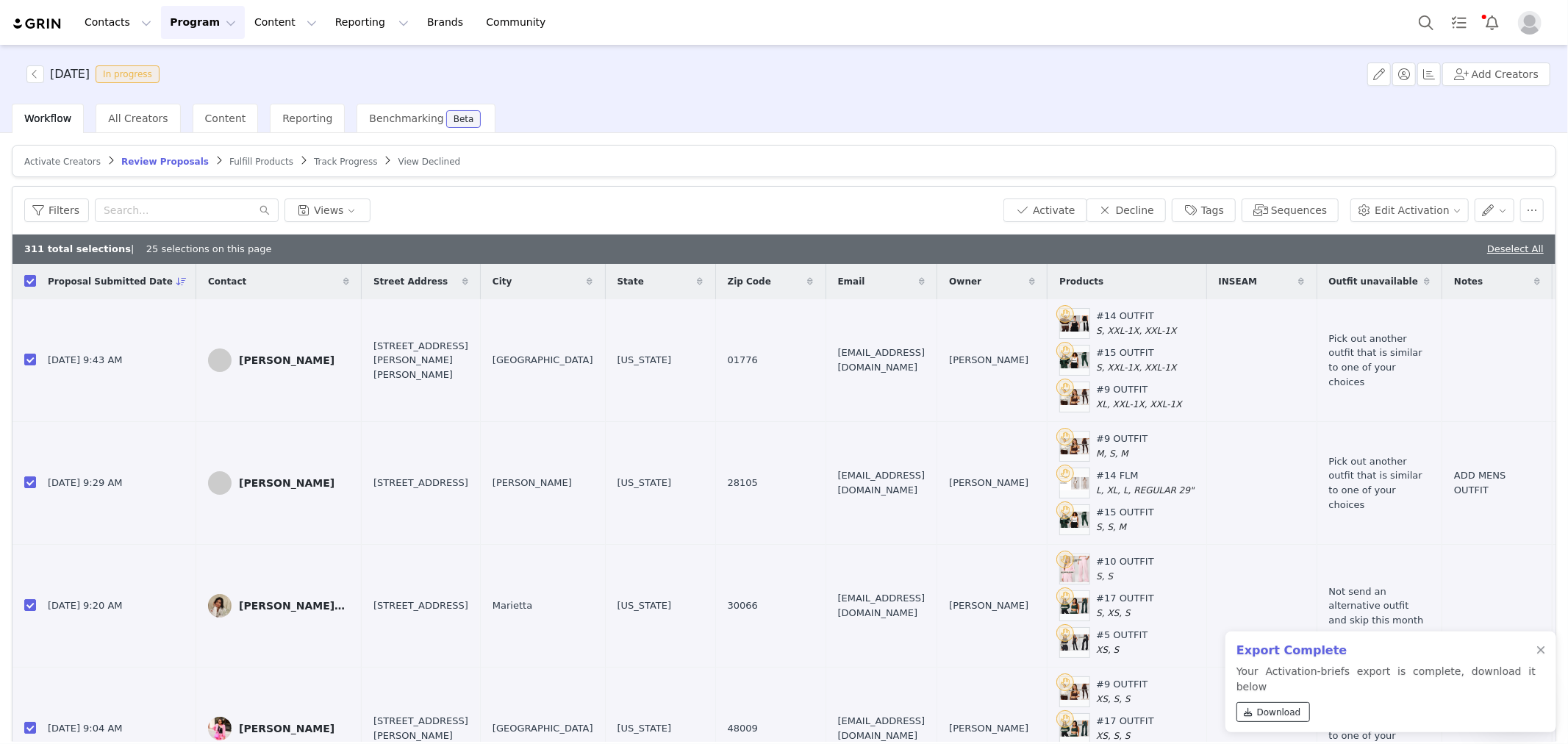
click at [1280, 708] on span "Download" at bounding box center [1279, 711] width 44 height 13
click at [1074, 214] on button "Activate" at bounding box center [1045, 209] width 83 height 23
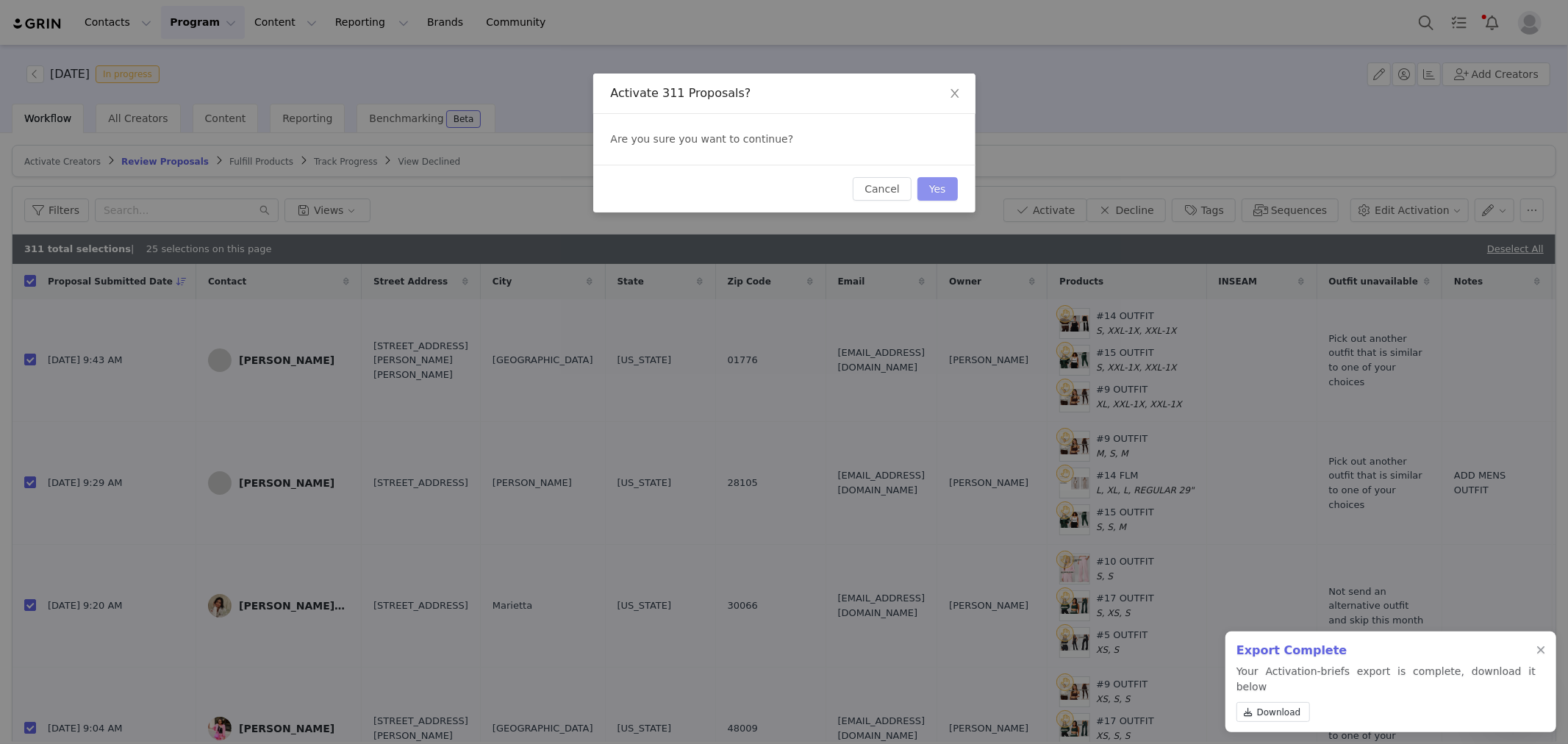
click at [924, 191] on button "Yes" at bounding box center [938, 188] width 41 height 23
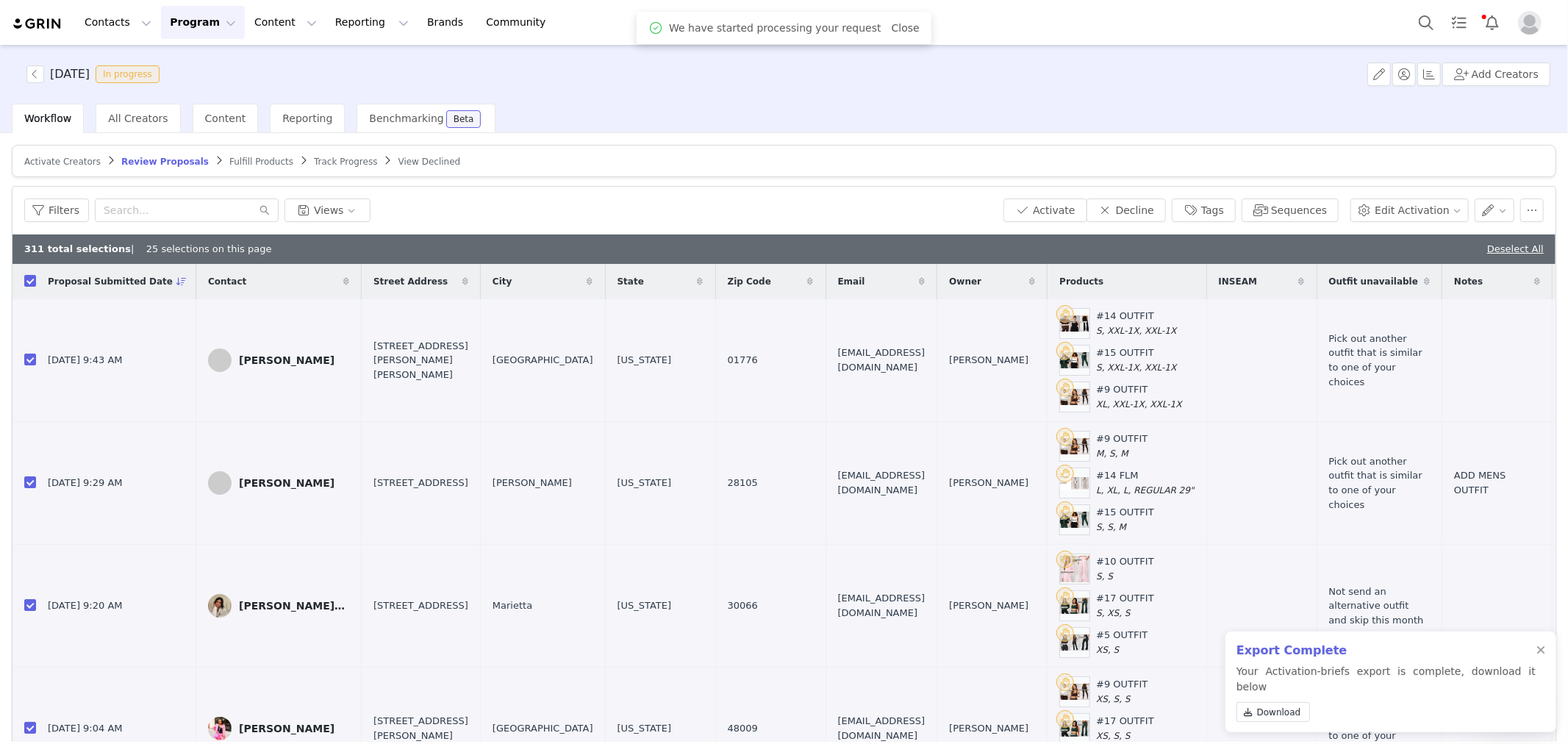
click at [229, 165] on span "Fulfill Products" at bounding box center [261, 162] width 64 height 10
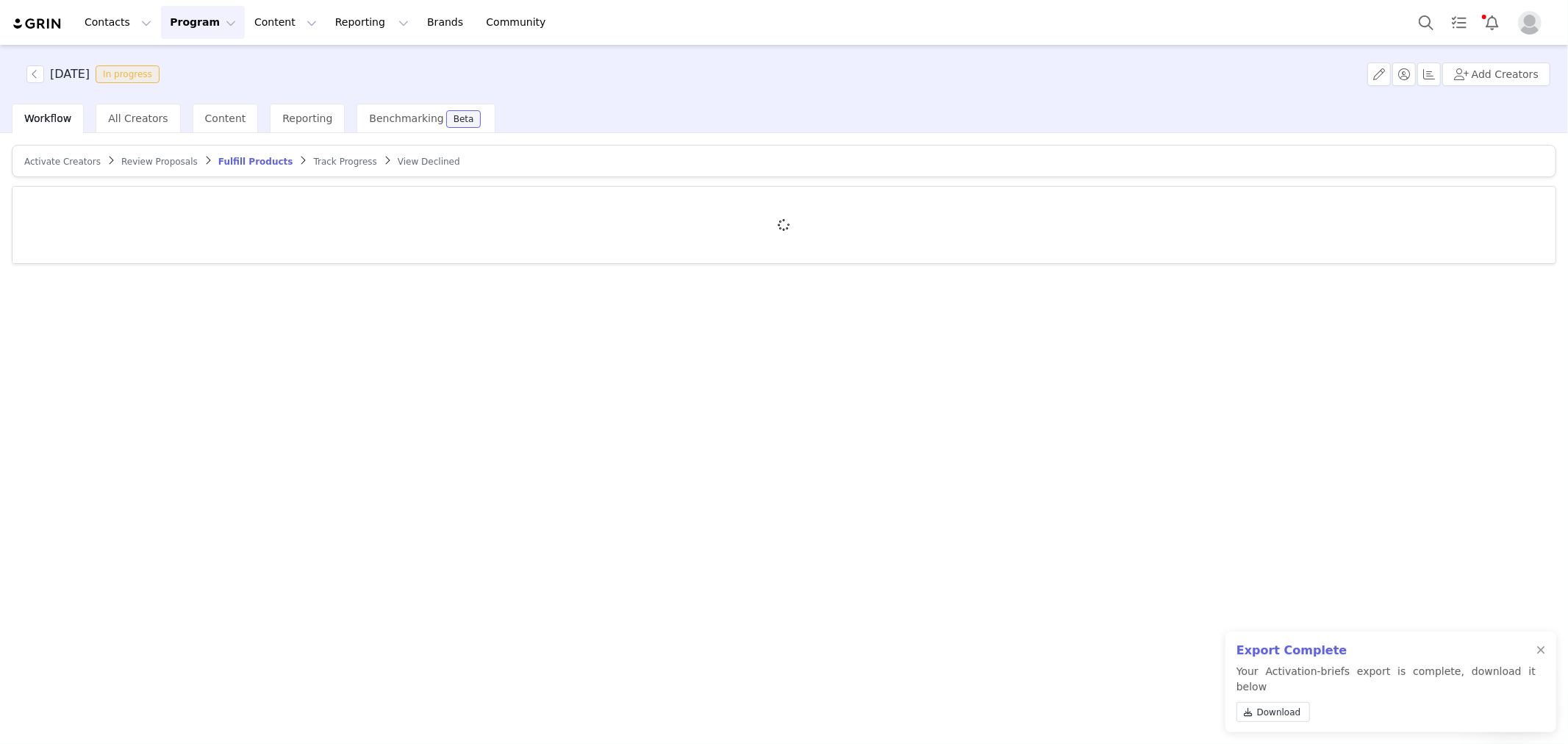
click at [145, 152] on article "Activate Creators Review Proposals Fulfill Products Track Progress View Declined" at bounding box center [784, 161] width 1545 height 33
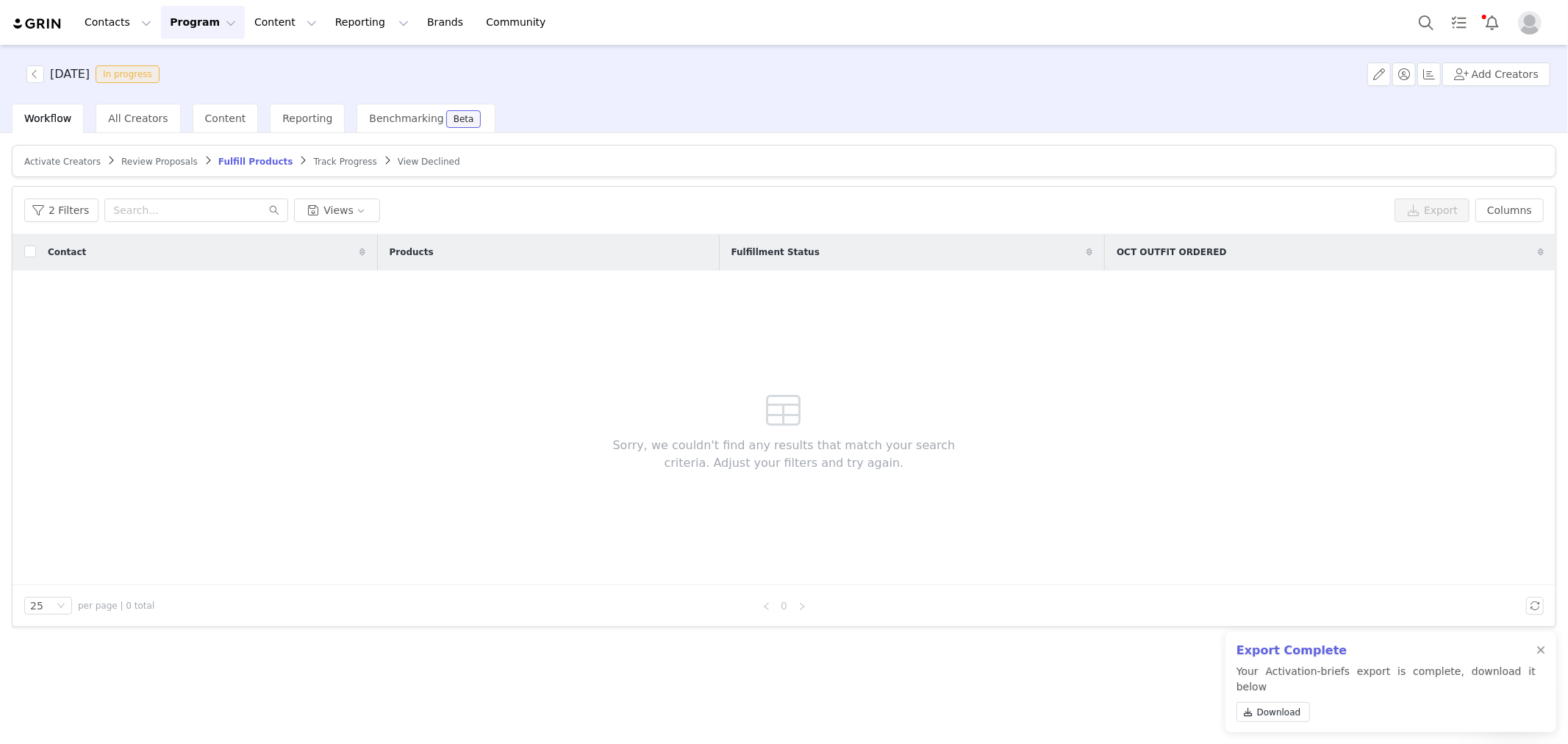
click at [147, 159] on span "Review Proposals" at bounding box center [160, 162] width 77 height 10
click at [721, 96] on div "[DATE] In progress Add Creators" at bounding box center [784, 74] width 1568 height 59
click at [27, 70] on button "button" at bounding box center [35, 74] width 17 height 17
